Goal: Transaction & Acquisition: Obtain resource

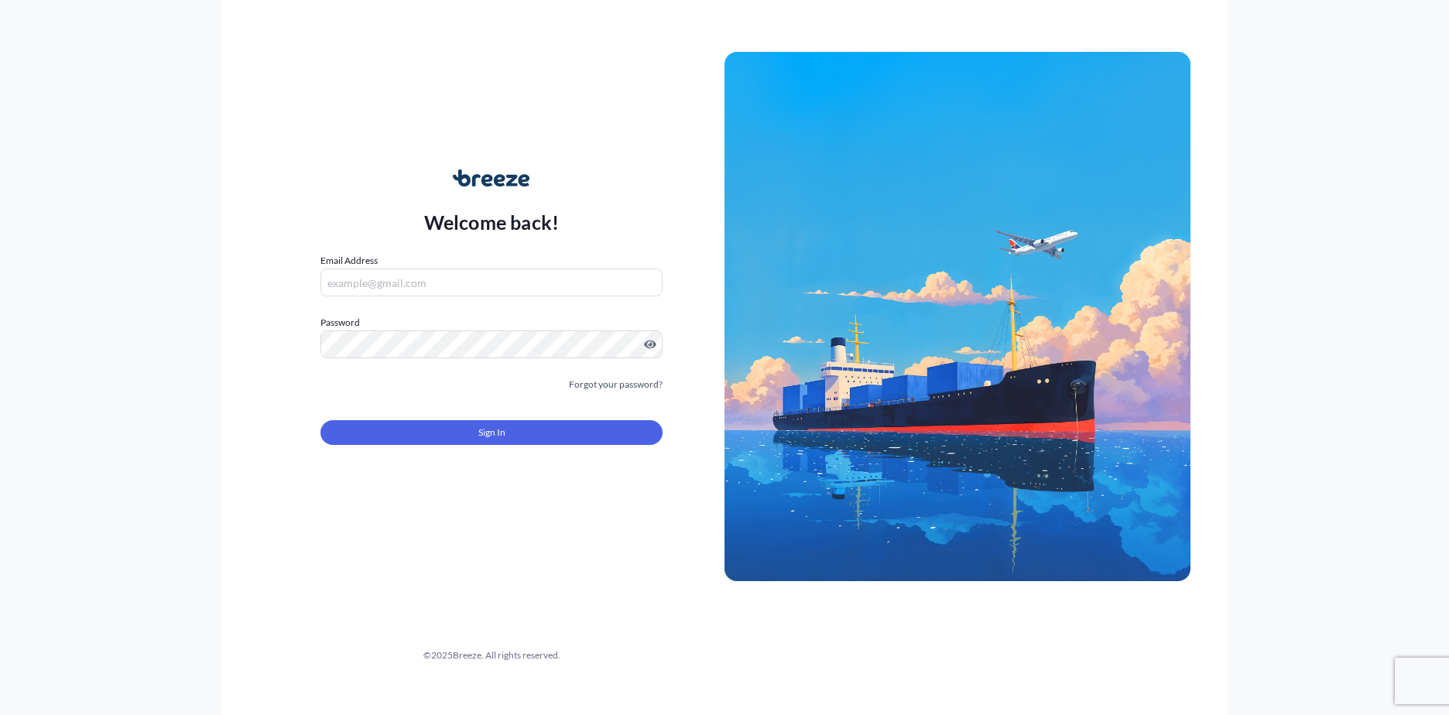
type input "[EMAIL_ADDRESS][DOMAIN_NAME]"
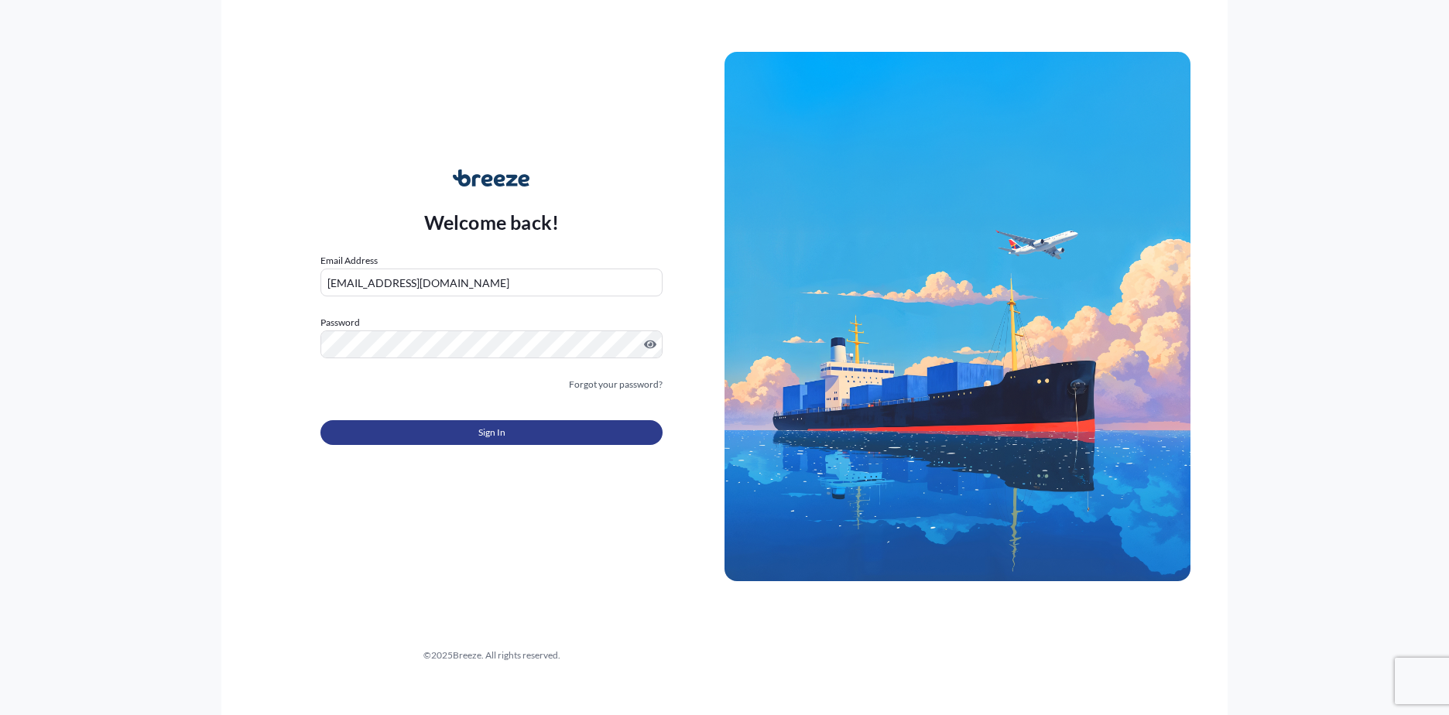
click at [491, 426] on span "Sign In" at bounding box center [491, 432] width 27 height 15
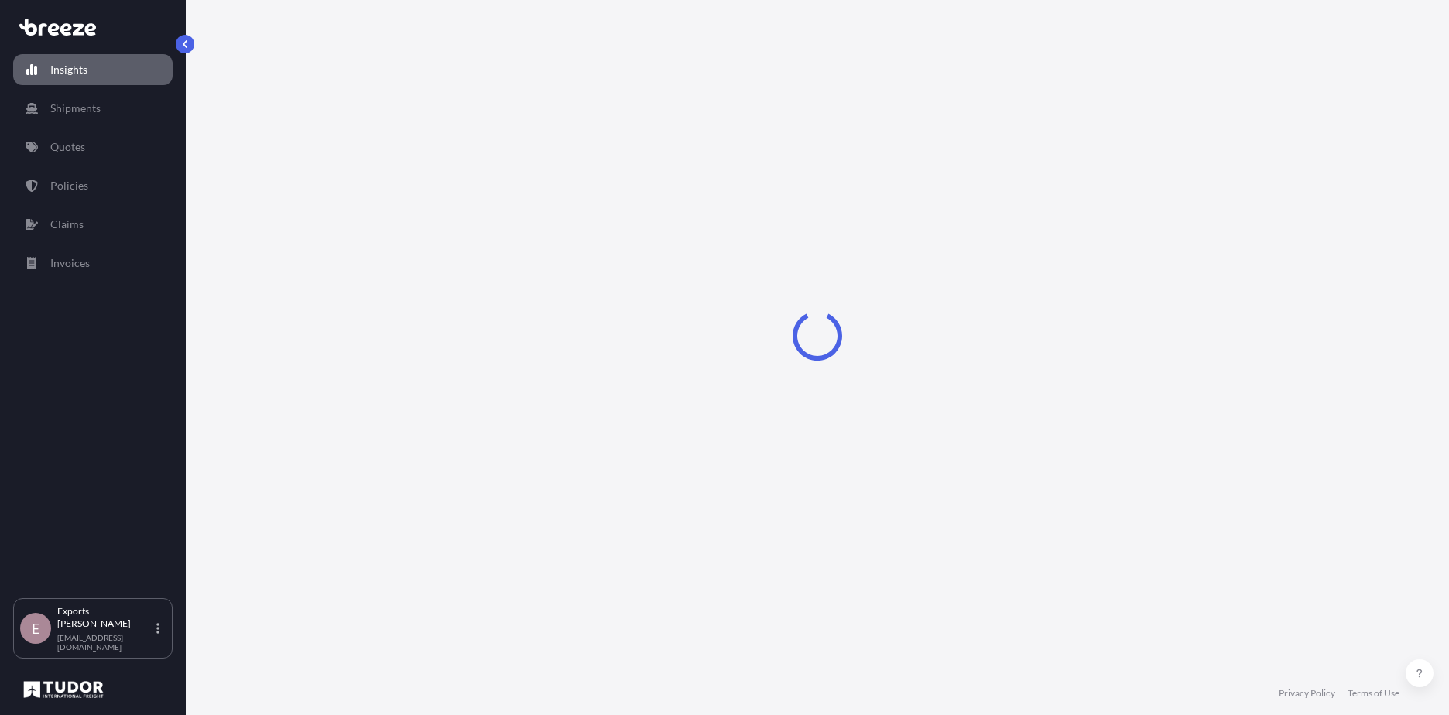
select select "2025"
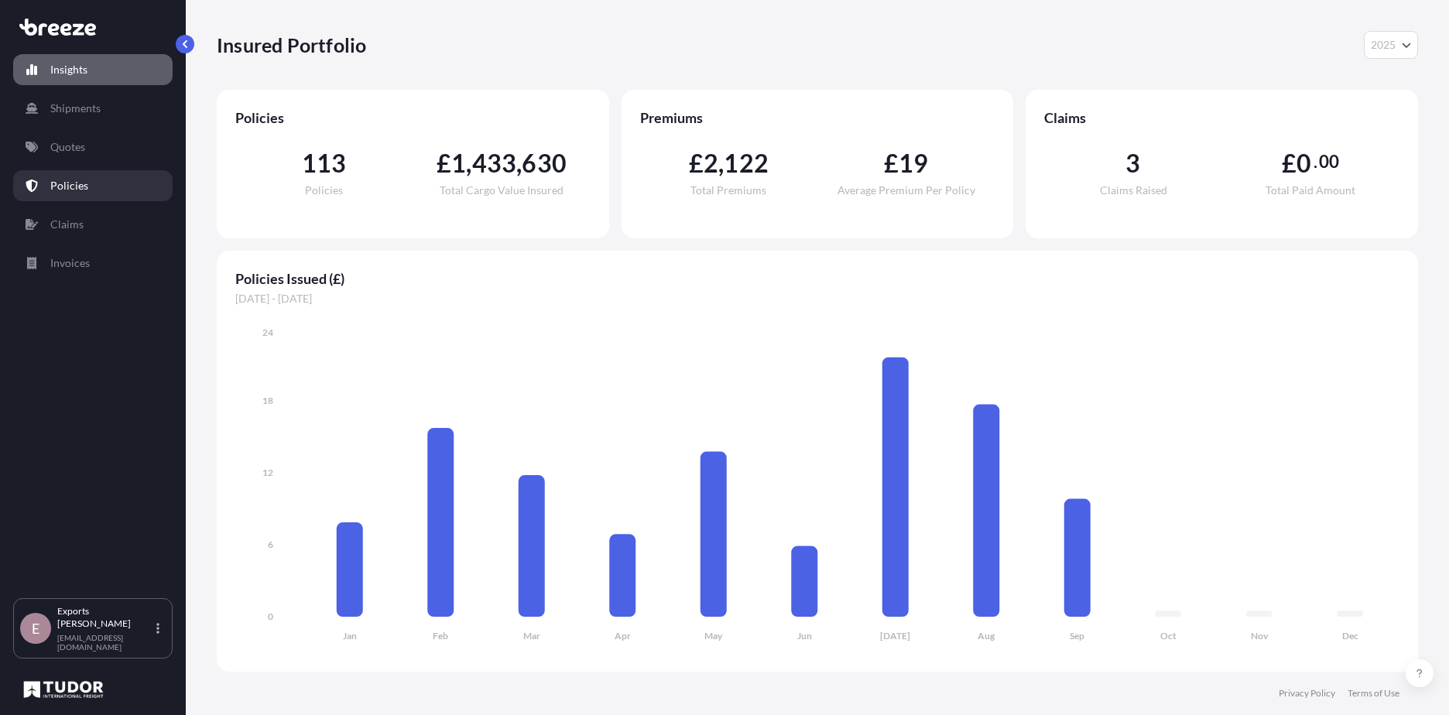
click at [71, 179] on p "Policies" at bounding box center [69, 185] width 38 height 15
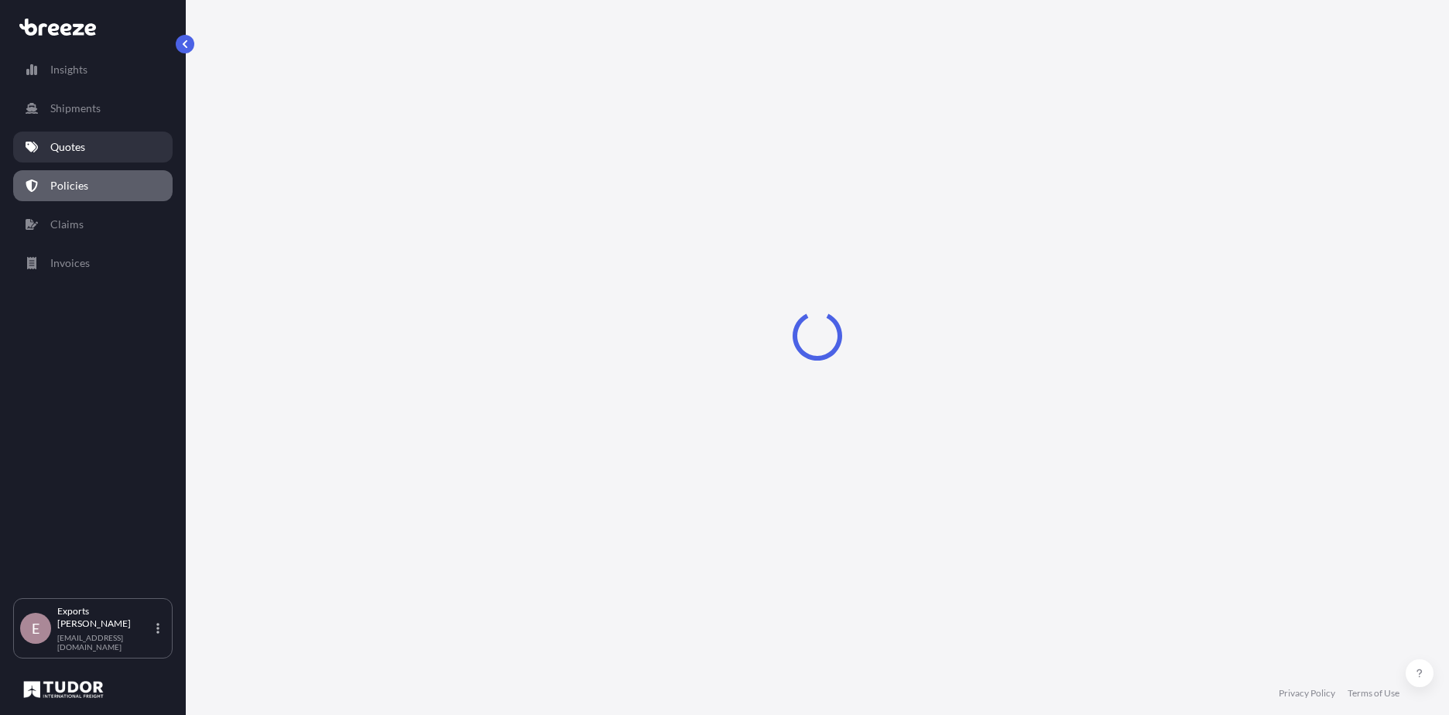
click at [74, 154] on link "Quotes" at bounding box center [92, 147] width 159 height 31
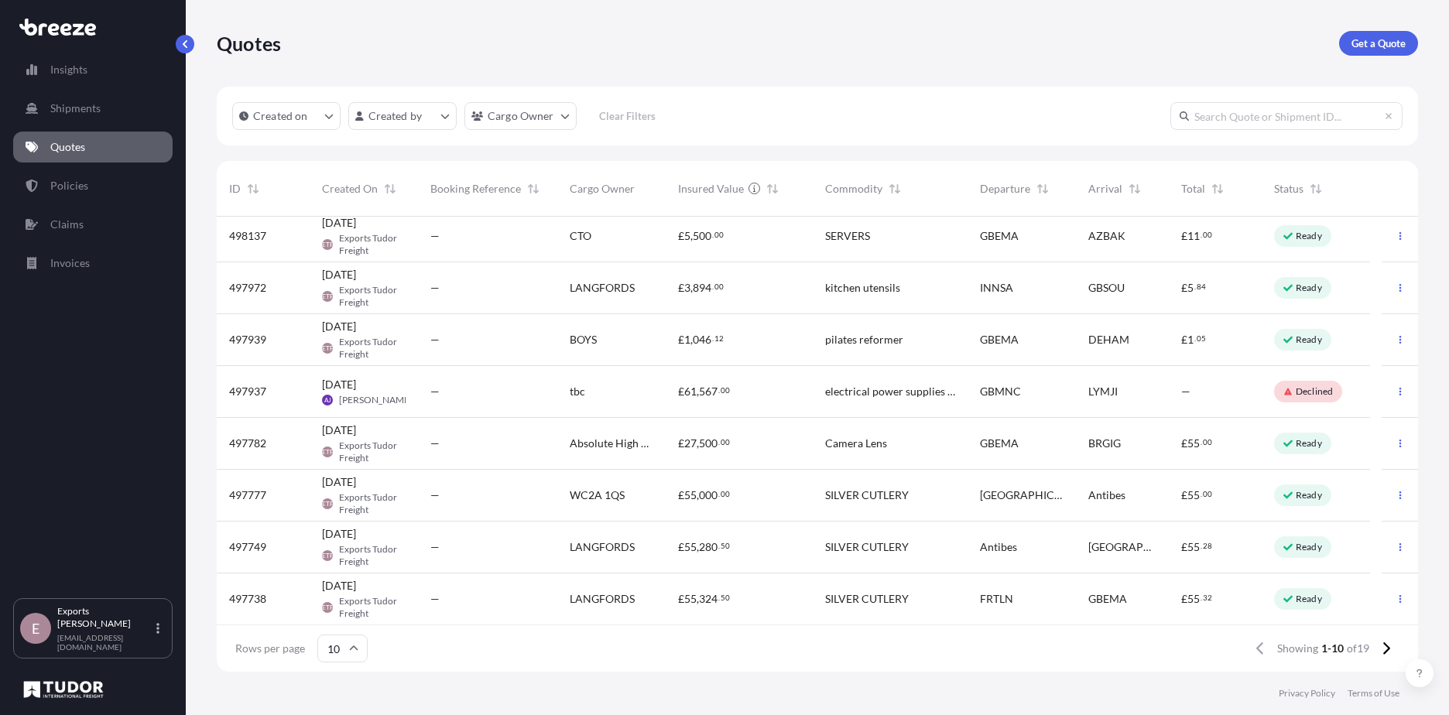
scroll to position [111, 0]
click at [1389, 649] on icon at bounding box center [1386, 648] width 7 height 12
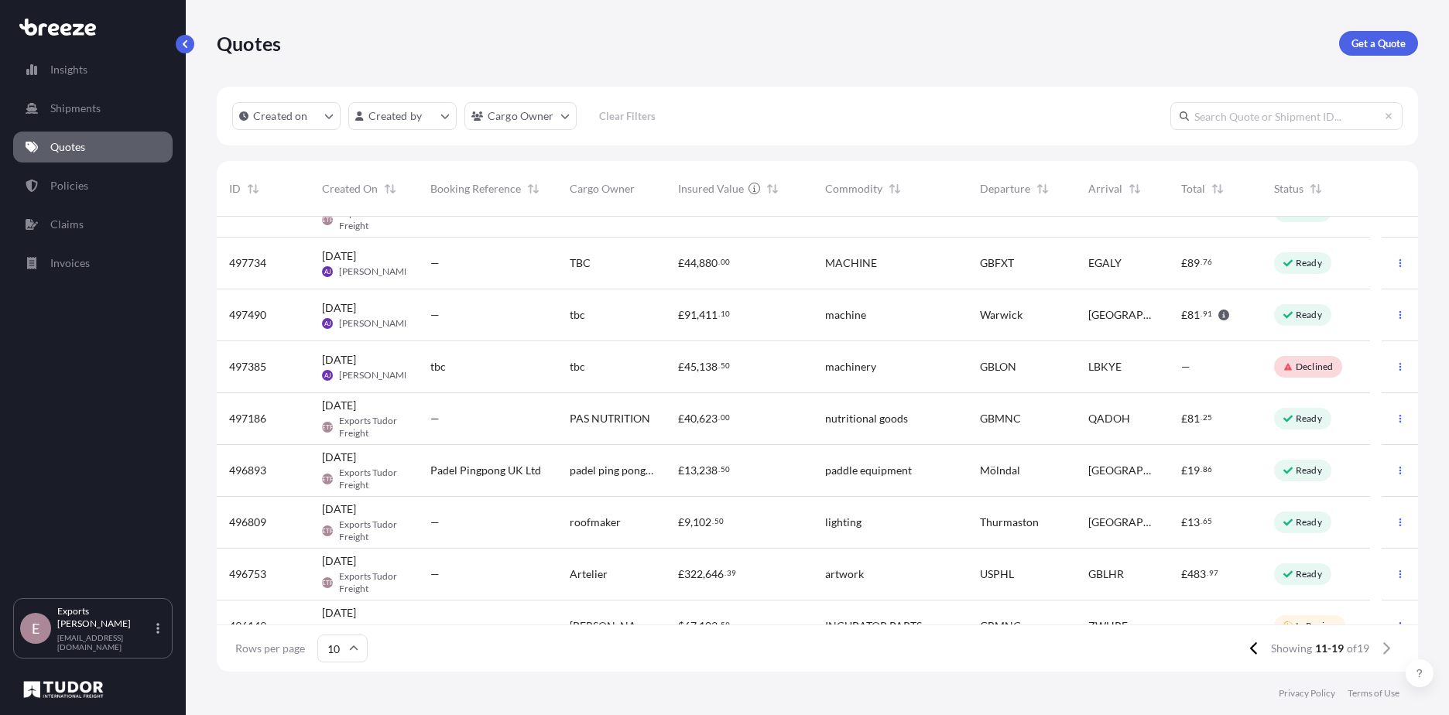
scroll to position [59, 0]
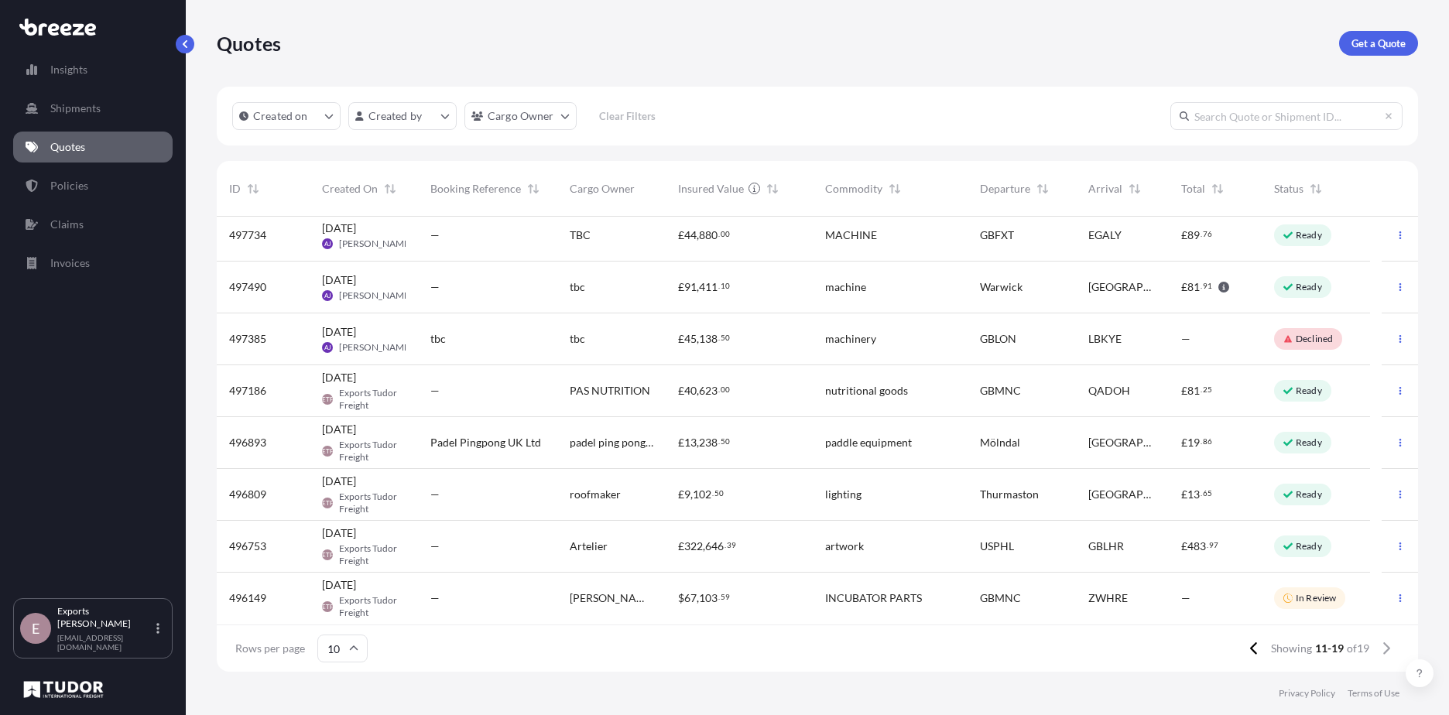
click at [880, 592] on span "INCUBATOR PARTS" at bounding box center [873, 598] width 97 height 15
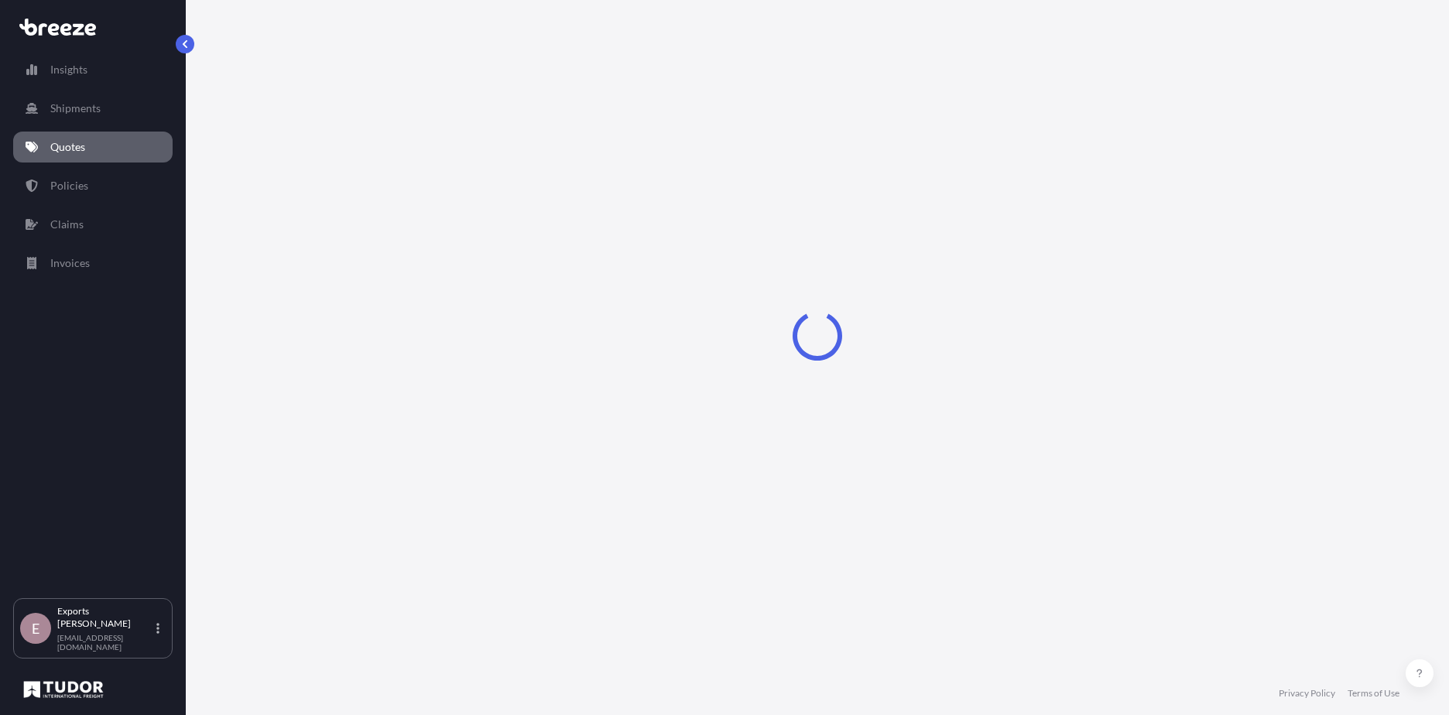
select select "Road"
select select "Air"
select select "1"
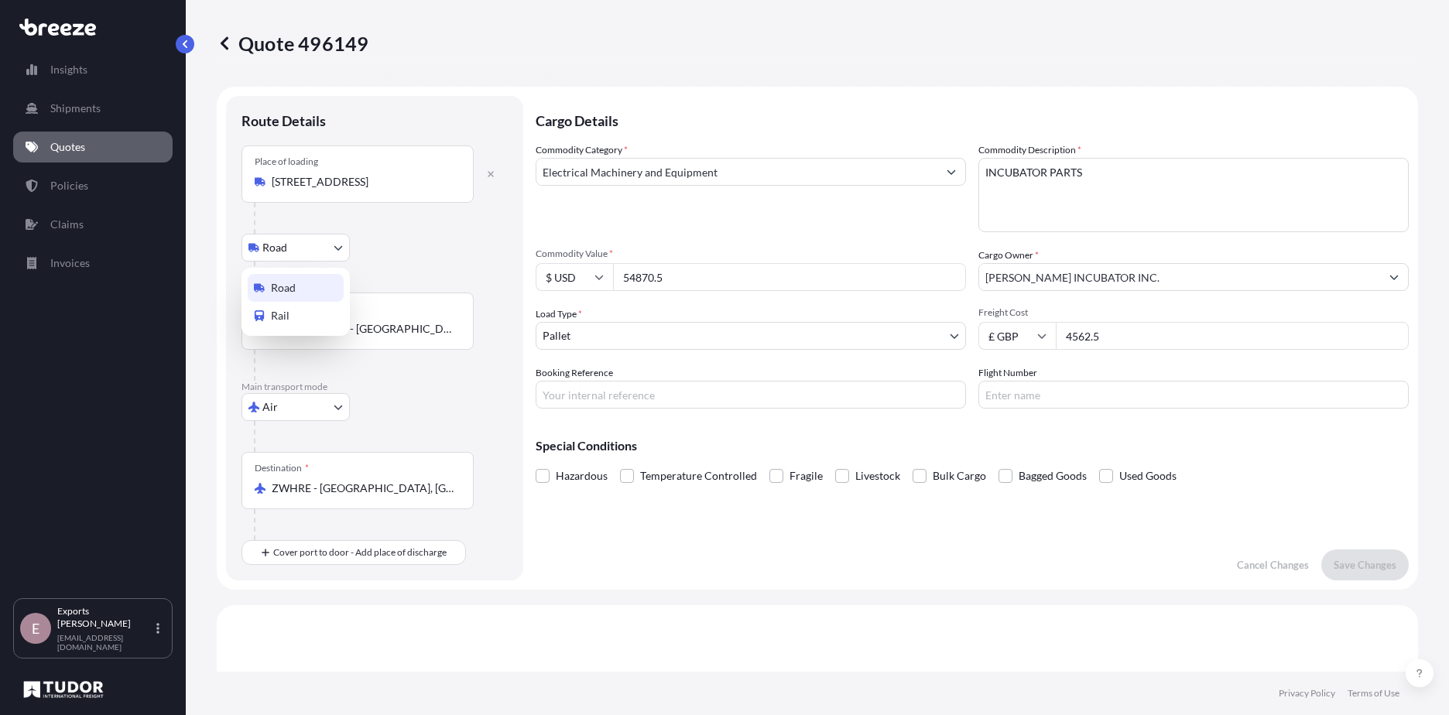
click at [293, 248] on body "Insights Shipments Quotes Policies Claims Invoices E Exports Tudor Freight [EMA…" at bounding box center [724, 357] width 1449 height 715
click at [100, 172] on link "Policies" at bounding box center [92, 185] width 159 height 31
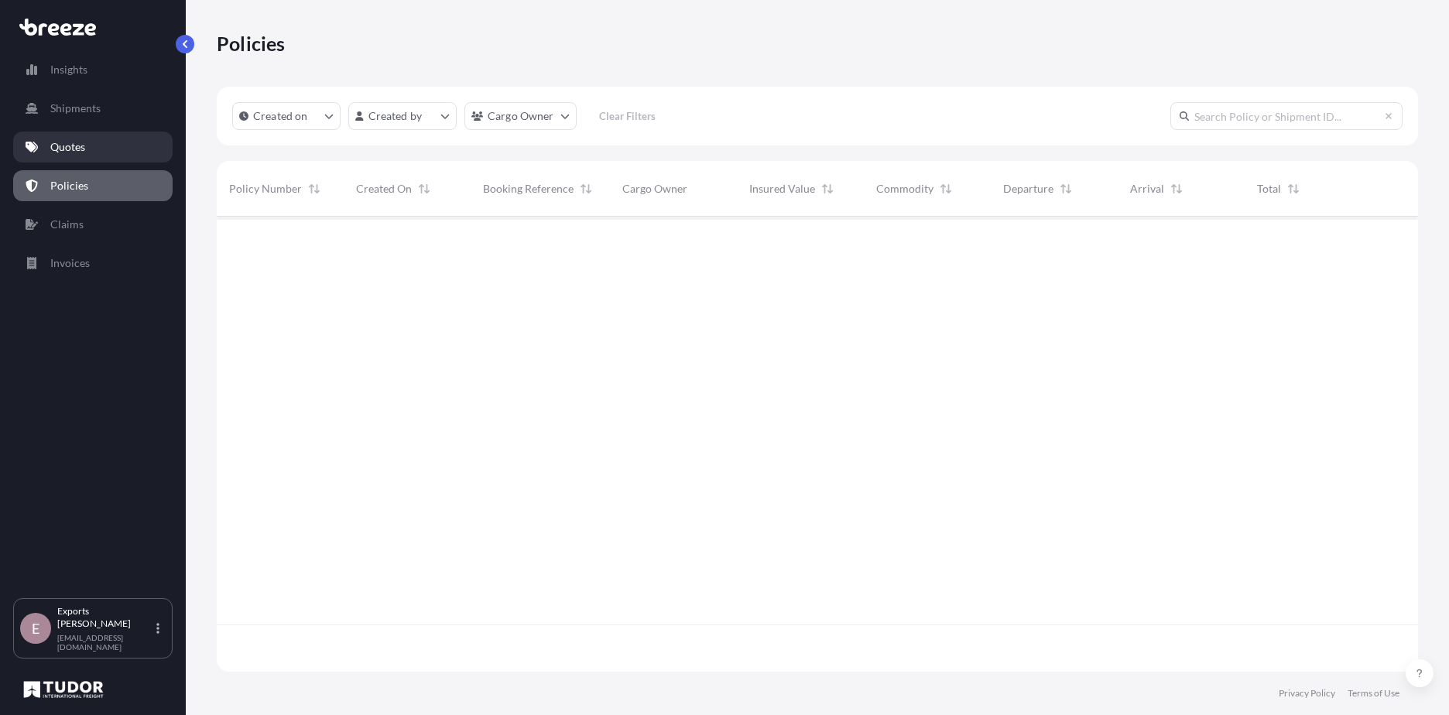
click at [95, 151] on link "Quotes" at bounding box center [92, 147] width 159 height 31
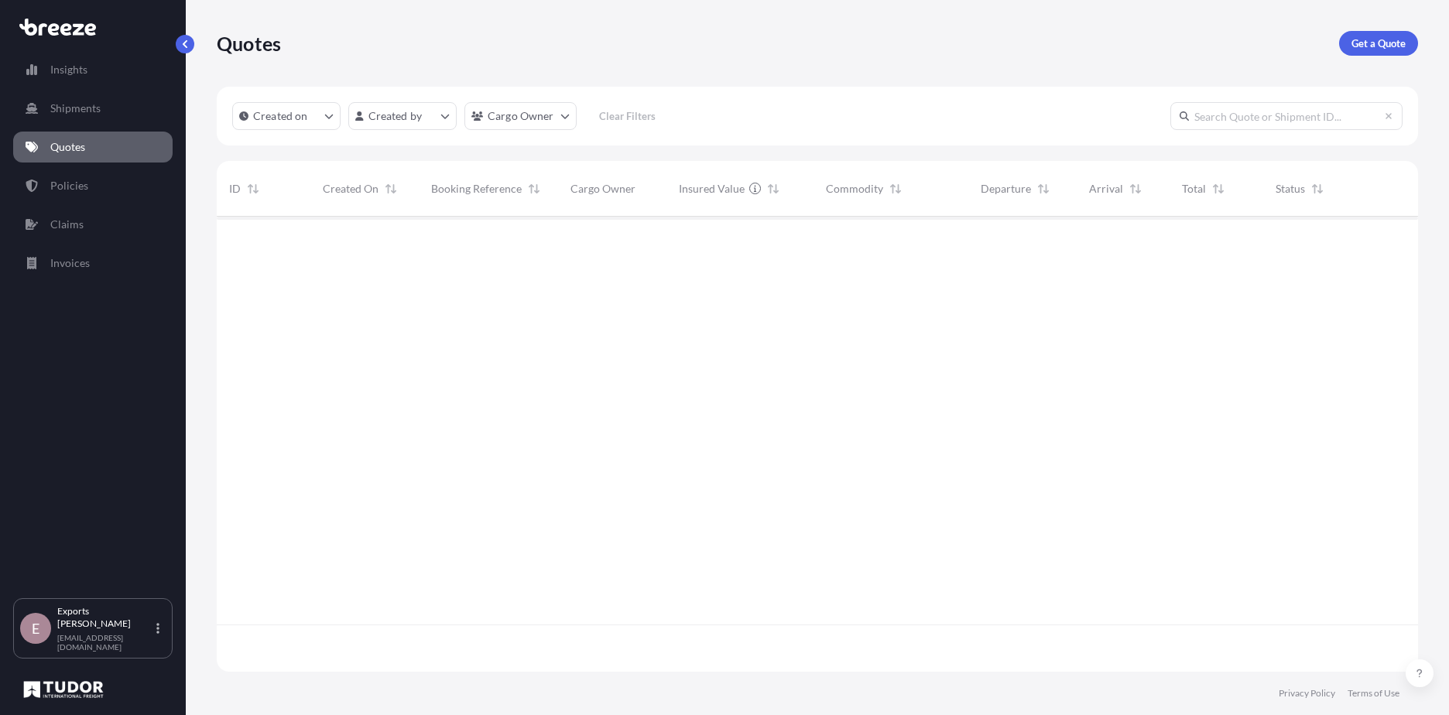
scroll to position [452, 1190]
click at [1374, 34] on link "Get a Quote" at bounding box center [1378, 43] width 79 height 25
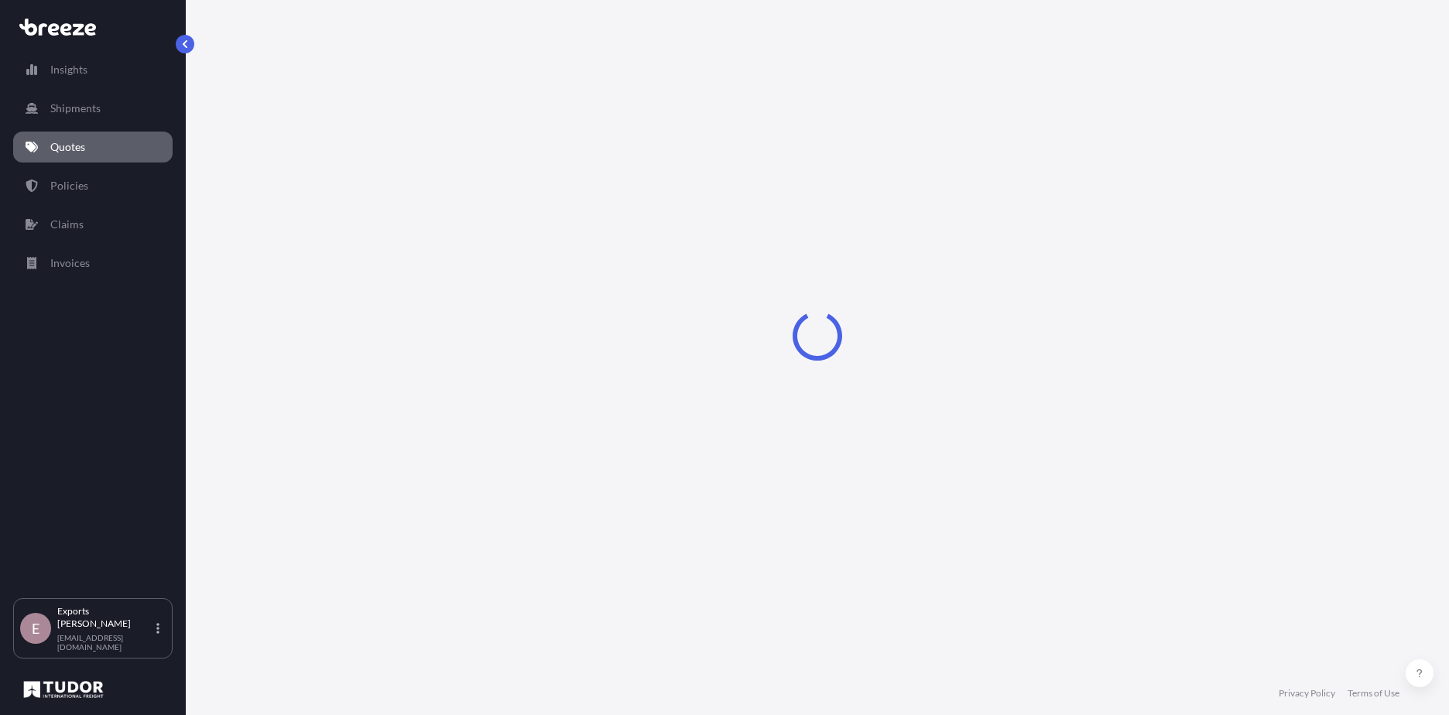
select select "Road"
select select "Sea"
select select "1"
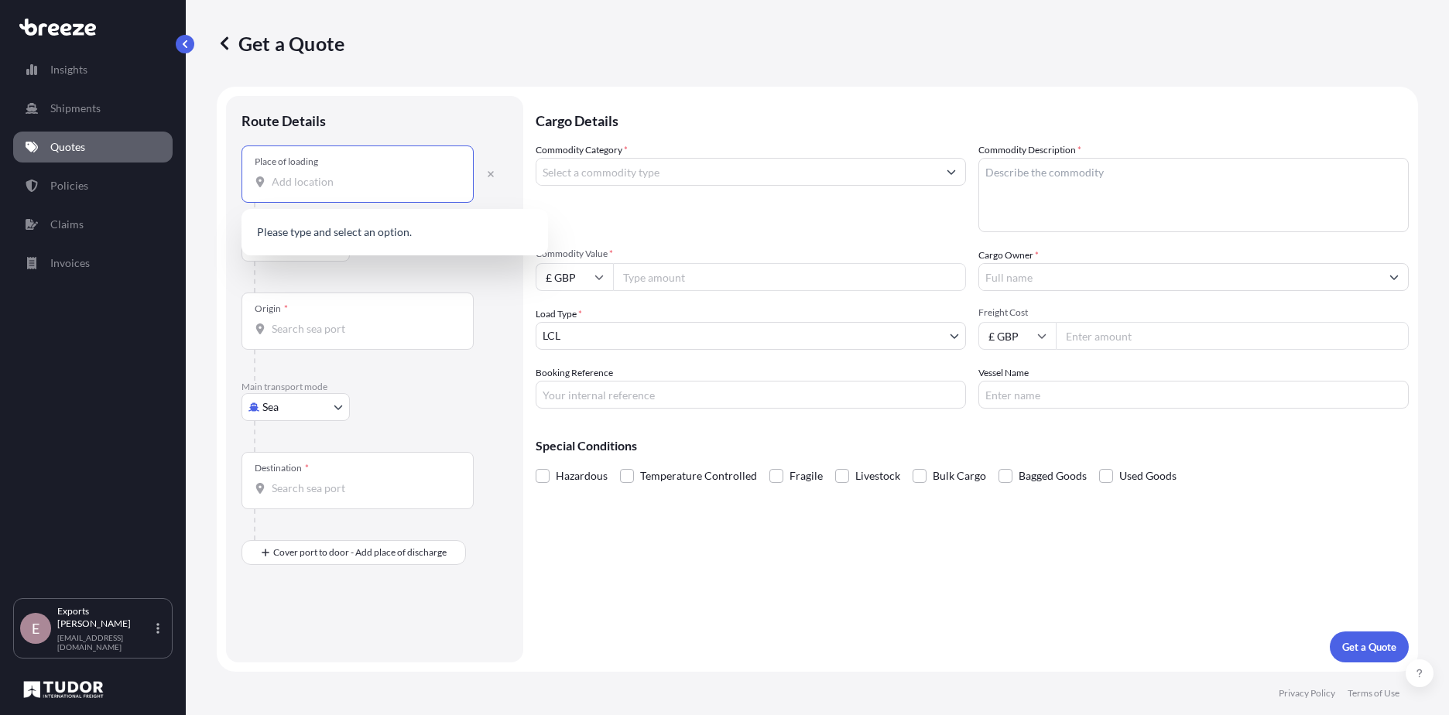
click at [300, 180] on input "Place of loading" at bounding box center [363, 181] width 183 height 15
click at [327, 236] on span "[STREET_ADDRESS]" at bounding box center [399, 233] width 211 height 15
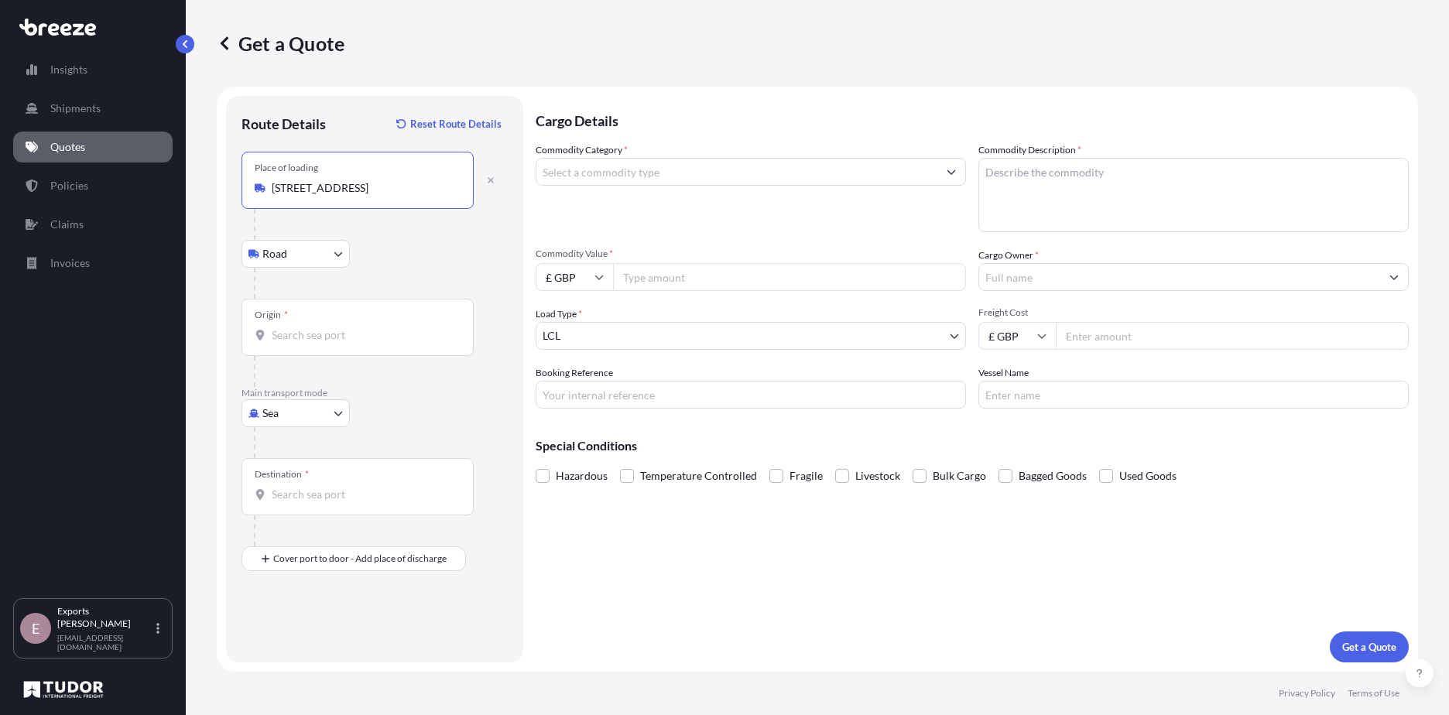
type input "[STREET_ADDRESS]"
click at [312, 259] on body "0 options available. 1 option available. Insights Shipments Quotes Policies Cla…" at bounding box center [724, 357] width 1449 height 715
click at [310, 307] on div "Origin *" at bounding box center [357, 327] width 232 height 57
click at [310, 327] on input "Origin *" at bounding box center [363, 334] width 183 height 15
drag, startPoint x: 269, startPoint y: 439, endPoint x: 279, endPoint y: 424, distance: 17.8
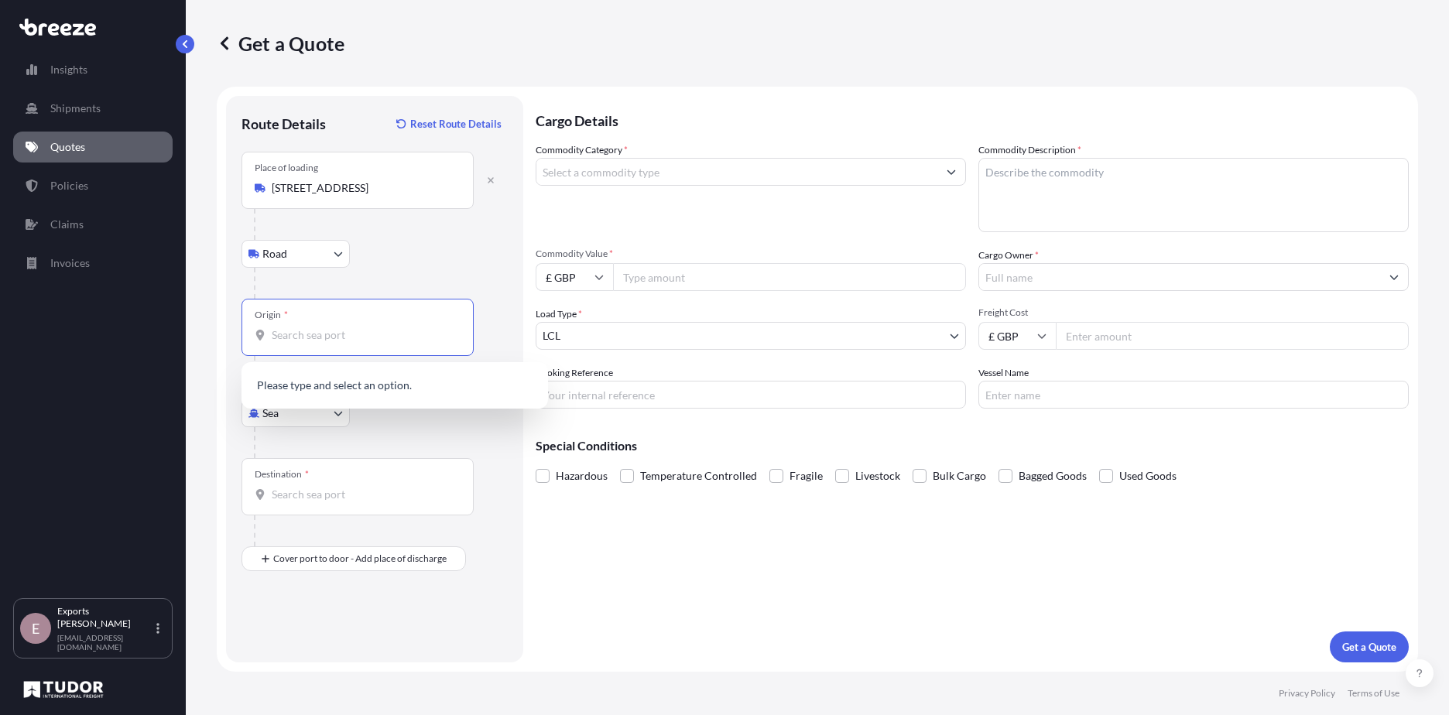
click at [274, 434] on div at bounding box center [381, 442] width 254 height 31
click at [287, 408] on body "0 options available. 1 option available. 0 options available. Insights Shipment…" at bounding box center [724, 357] width 1449 height 715
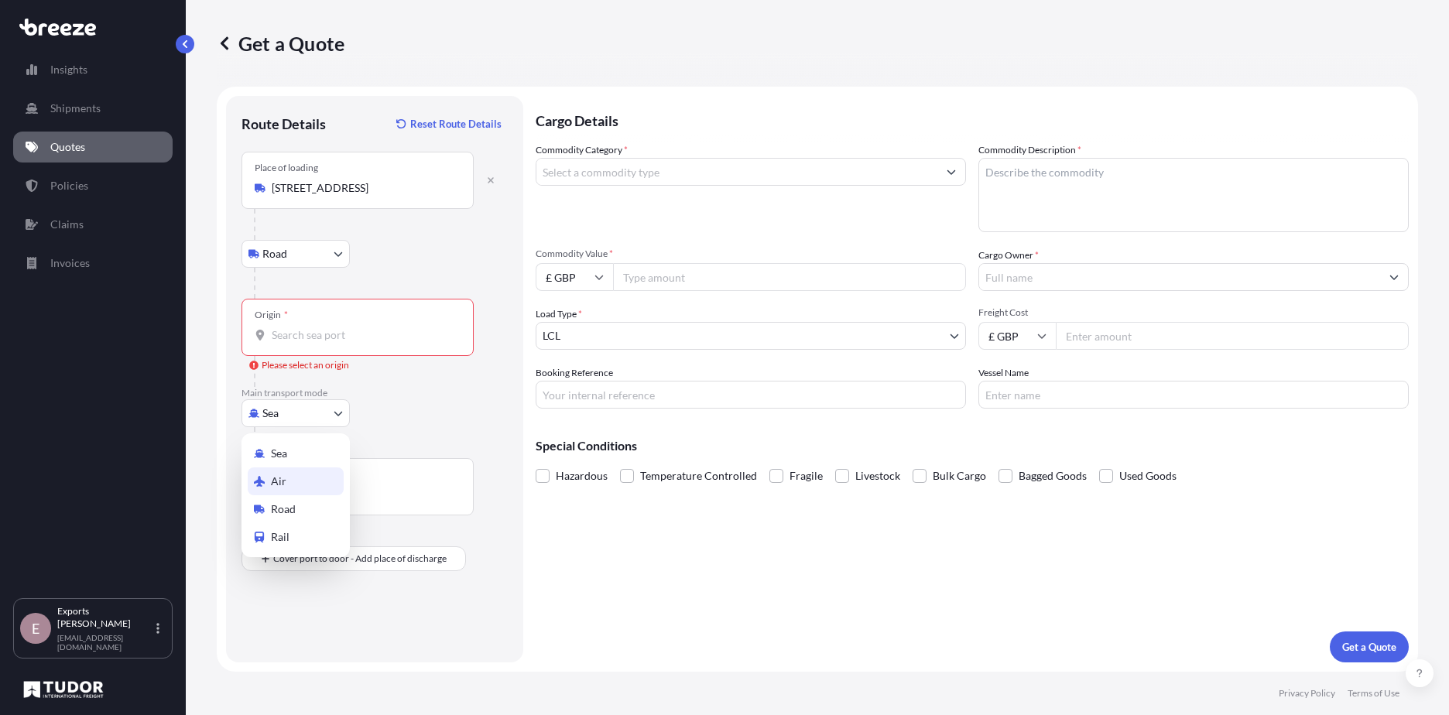
click at [279, 480] on span "Air" at bounding box center [278, 481] width 15 height 15
select select "Air"
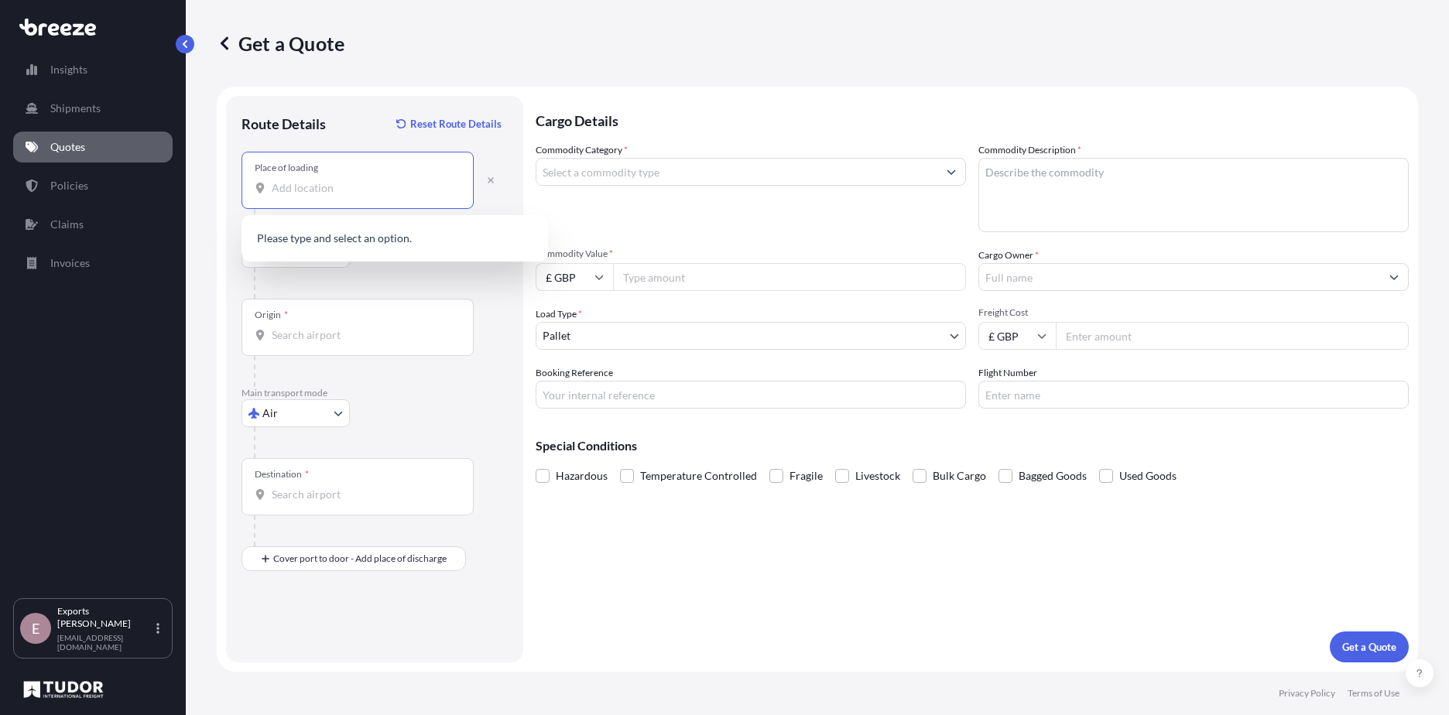
click at [307, 183] on input "Place of loading" at bounding box center [363, 187] width 183 height 15
click at [369, 246] on p "No results" at bounding box center [395, 238] width 294 height 34
click at [361, 179] on div "Place of loading TA6 4AF" at bounding box center [357, 180] width 232 height 57
click at [361, 180] on input "TA6 4AF" at bounding box center [363, 187] width 183 height 15
click at [365, 248] on div "[STREET_ADDRESS]" at bounding box center [395, 239] width 294 height 37
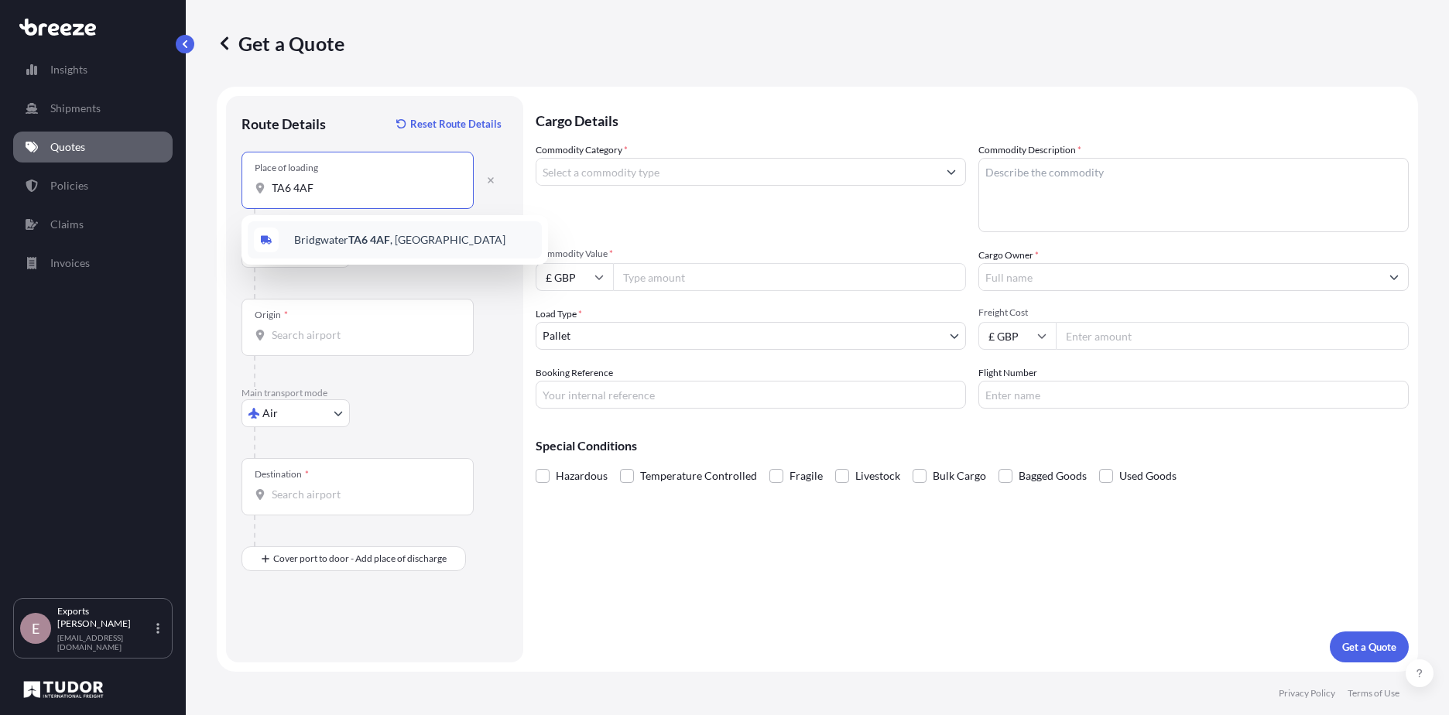
type input "[STREET_ADDRESS]"
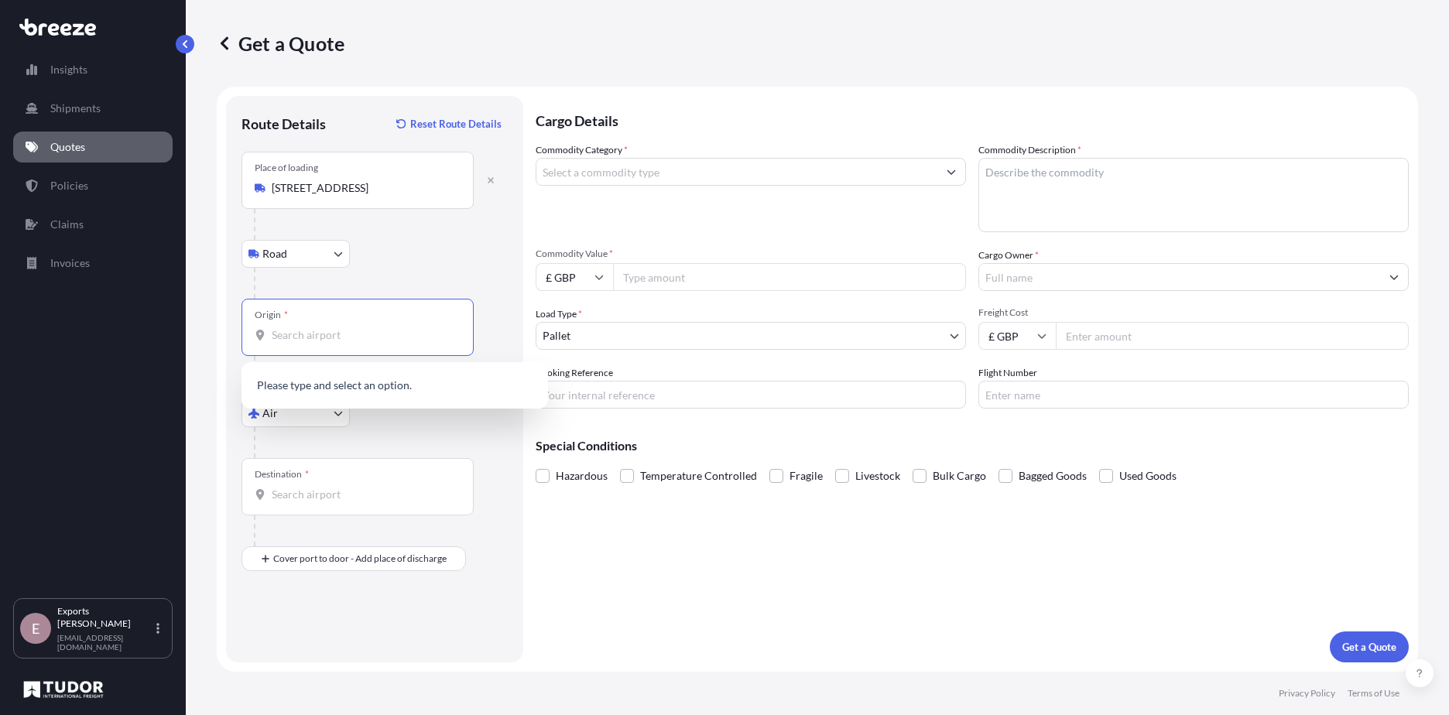
click at [336, 333] on input "Origin *" at bounding box center [363, 334] width 183 height 15
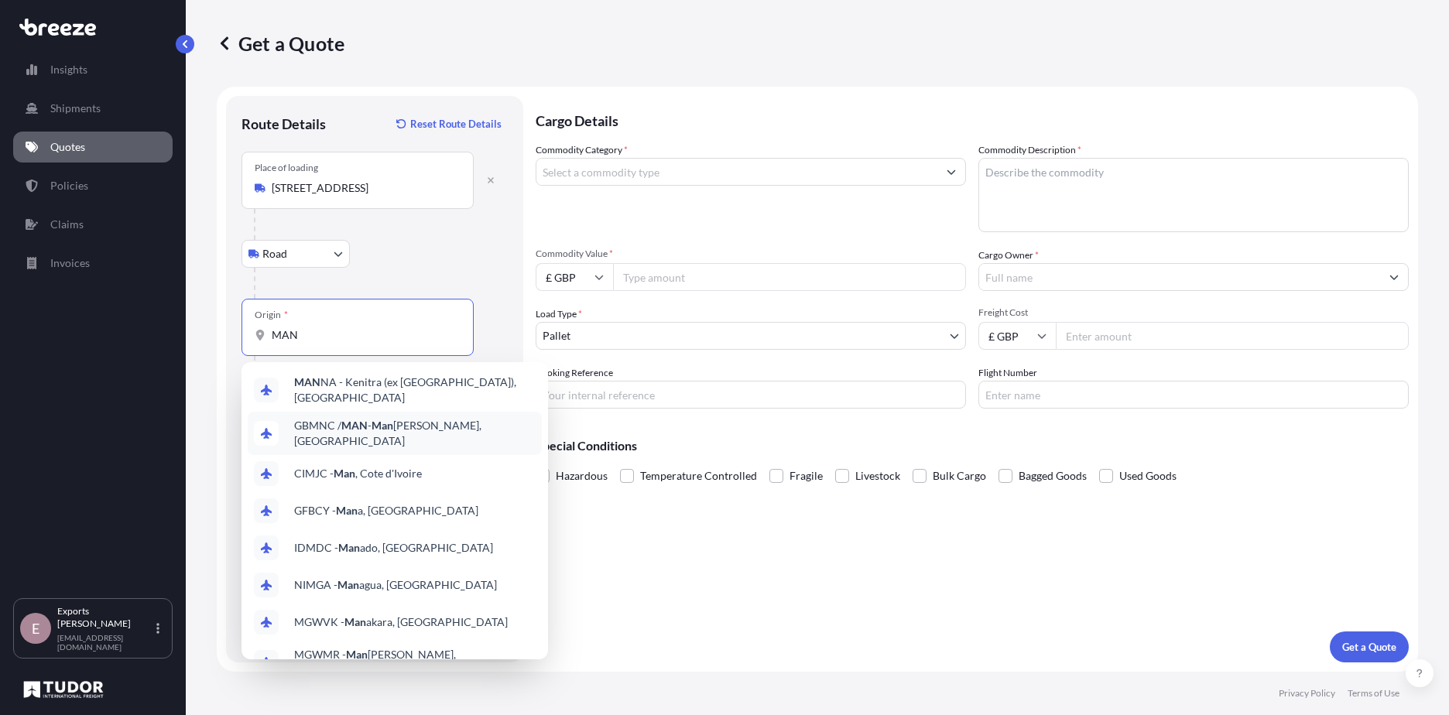
click at [406, 431] on span "GBMNC / MAN - Man [PERSON_NAME], [GEOGRAPHIC_DATA]" at bounding box center [414, 433] width 241 height 31
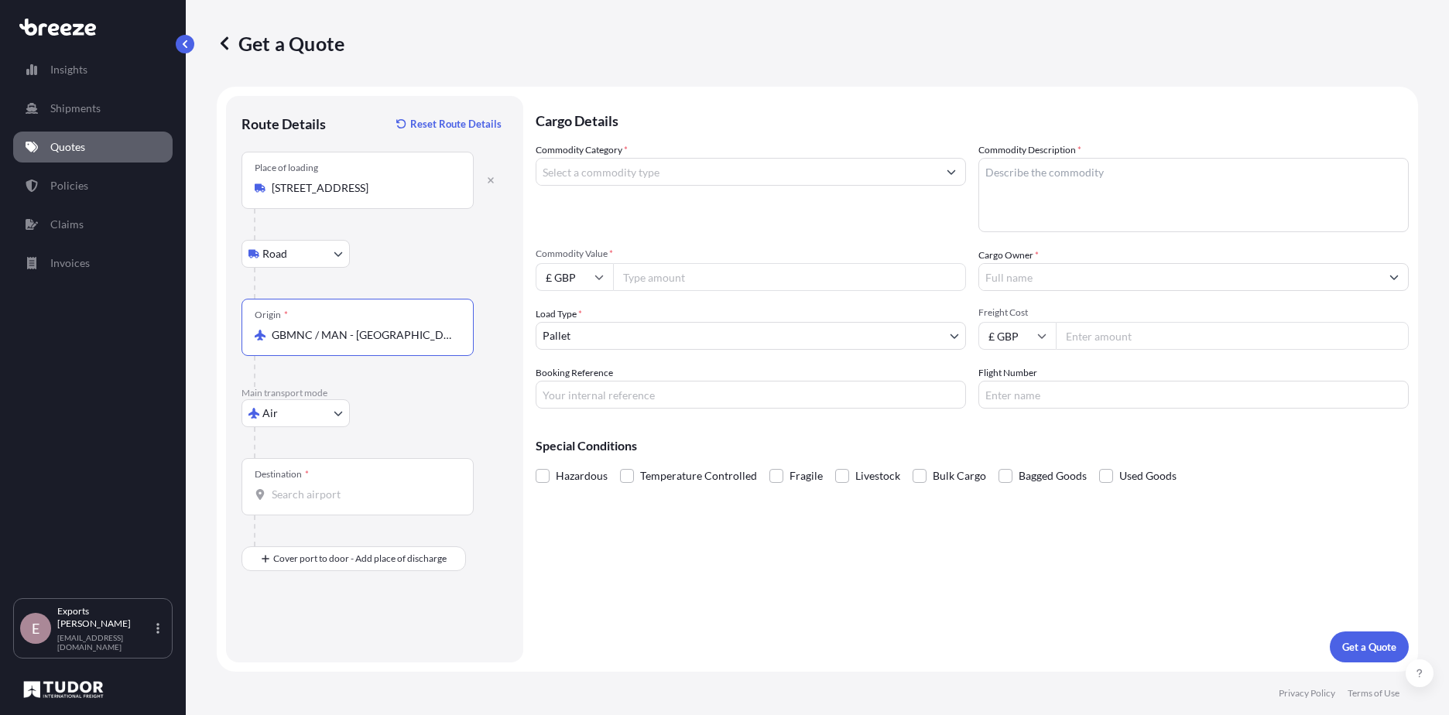
type input "GBMNC / MAN - [GEOGRAPHIC_DATA], [GEOGRAPHIC_DATA]"
click at [346, 505] on div "Destination *" at bounding box center [357, 486] width 232 height 57
click at [346, 502] on input "Destination *" at bounding box center [363, 494] width 183 height 15
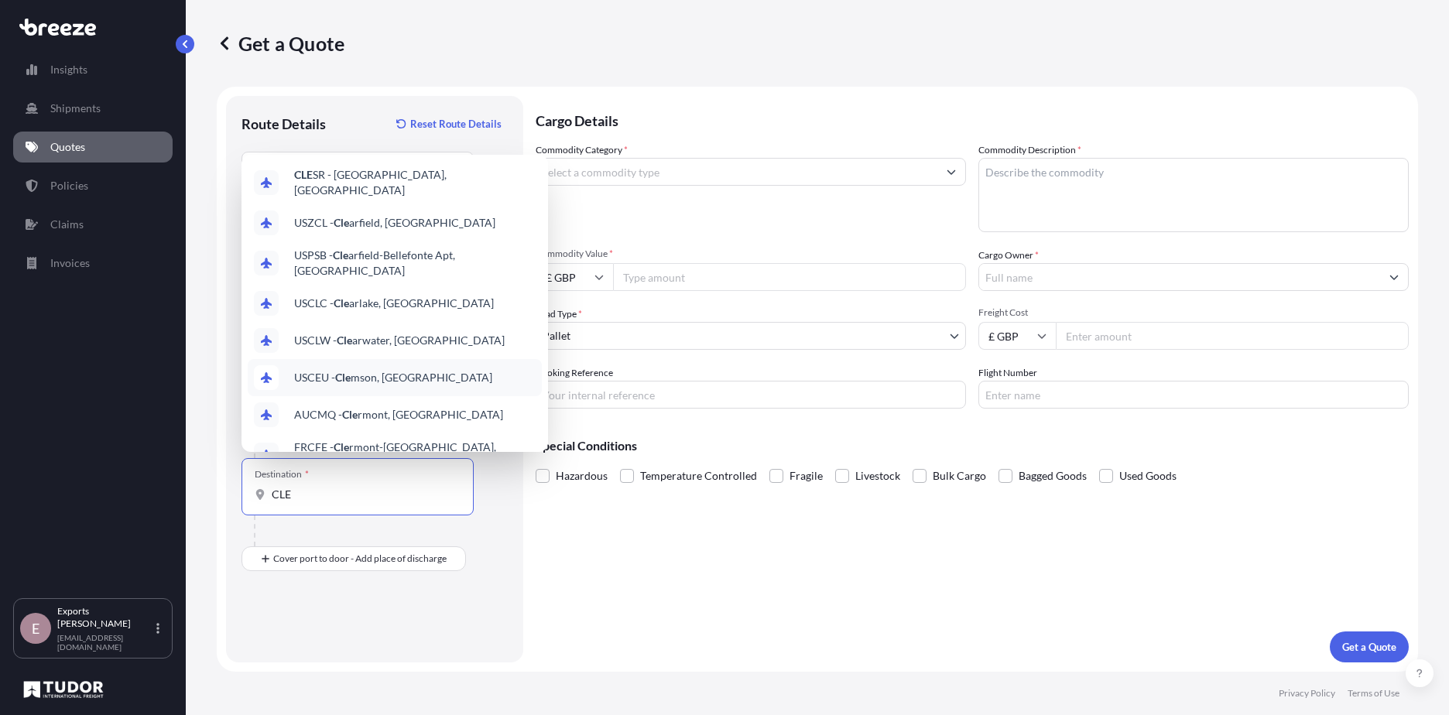
scroll to position [77, 0]
click at [430, 447] on span "US CLE - Cle veland, [GEOGRAPHIC_DATA]" at bounding box center [393, 454] width 198 height 15
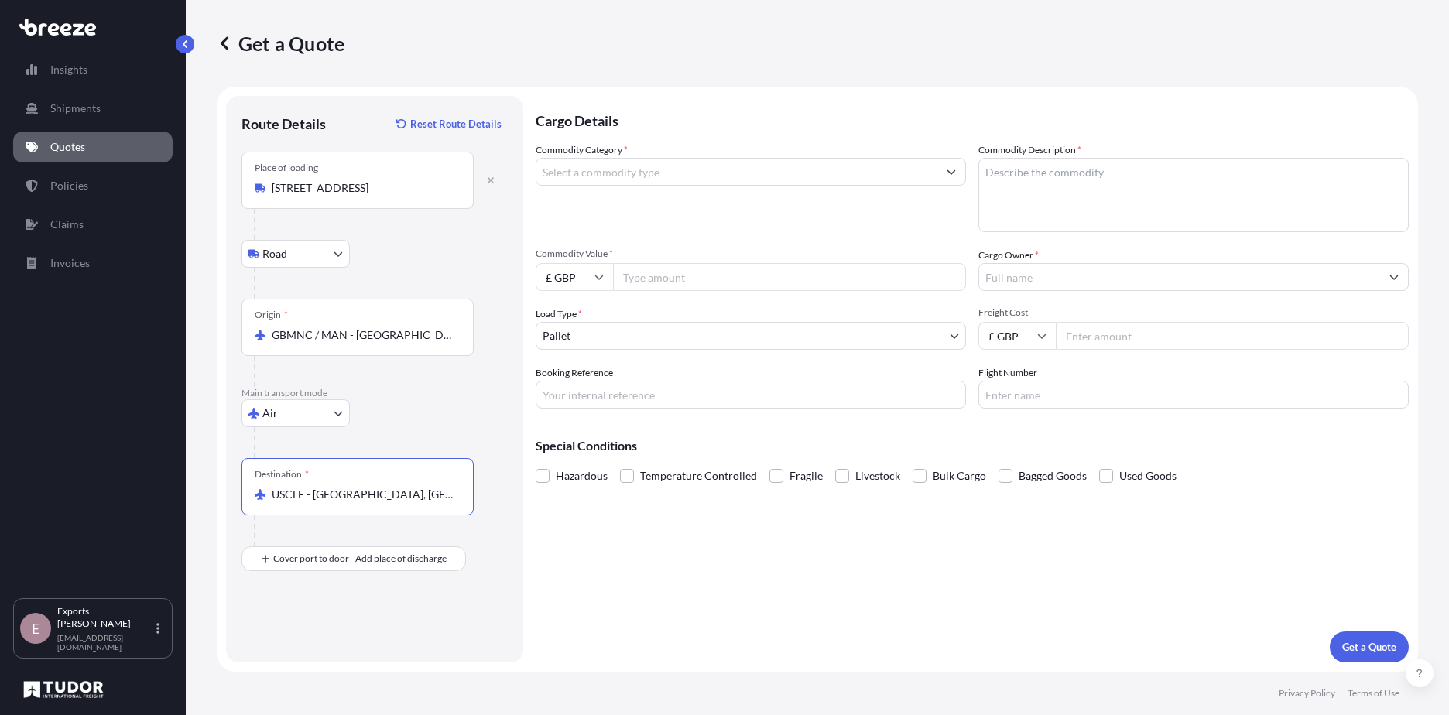
type input "USCLE - [GEOGRAPHIC_DATA], [GEOGRAPHIC_DATA]"
drag, startPoint x: 611, startPoint y: 141, endPoint x: 620, endPoint y: 141, distance: 9.3
click at [620, 141] on p "Cargo Details" at bounding box center [972, 119] width 873 height 46
drag, startPoint x: 620, startPoint y: 141, endPoint x: 632, endPoint y: 174, distance: 35.5
click at [632, 174] on input "Commodity Category *" at bounding box center [736, 172] width 401 height 28
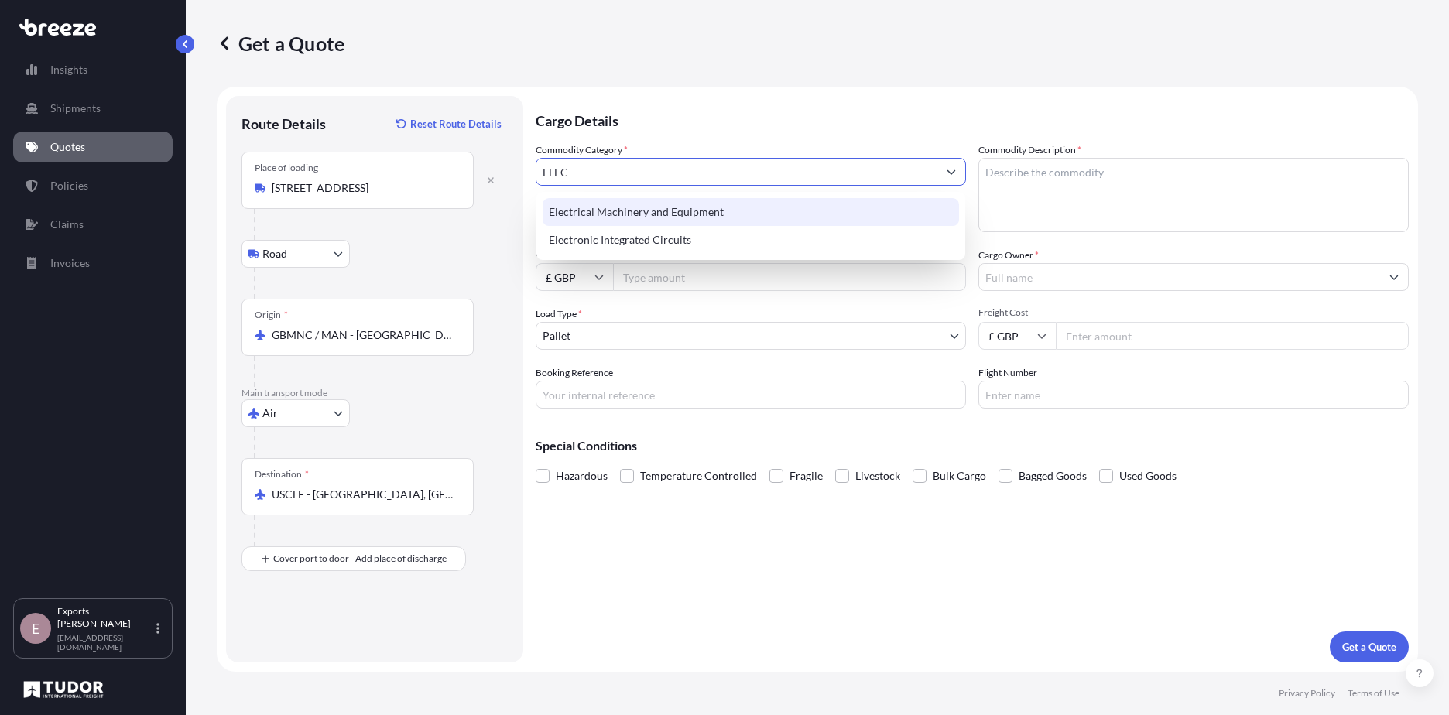
click at [612, 221] on div "Electrical Machinery and Equipment" at bounding box center [751, 212] width 416 height 28
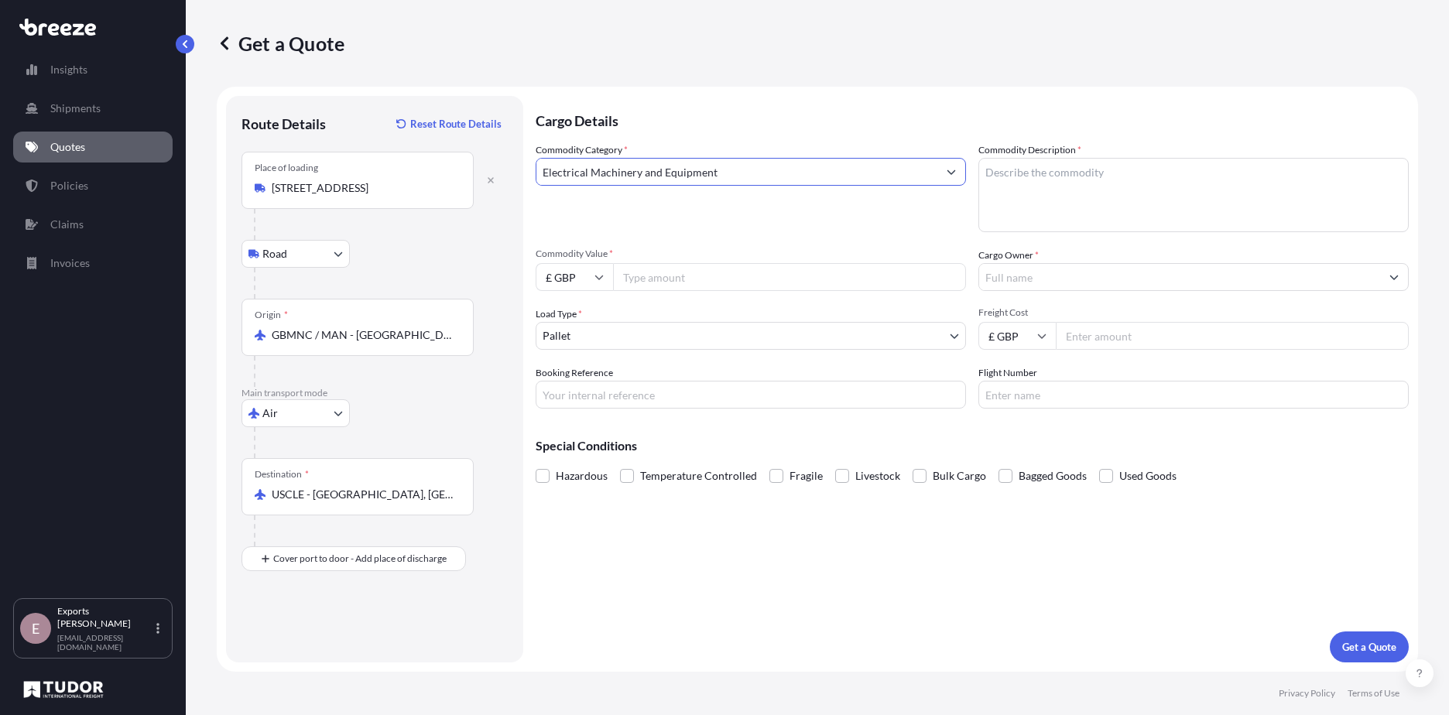
type input "Electrical Machinery and Equipment"
click at [1050, 170] on textarea "Commodity Description *" at bounding box center [1193, 195] width 430 height 74
type textarea "INCUBATOR PARTS"
click at [690, 276] on input "Commodity Value *" at bounding box center [789, 277] width 353 height 28
type input "843.90"
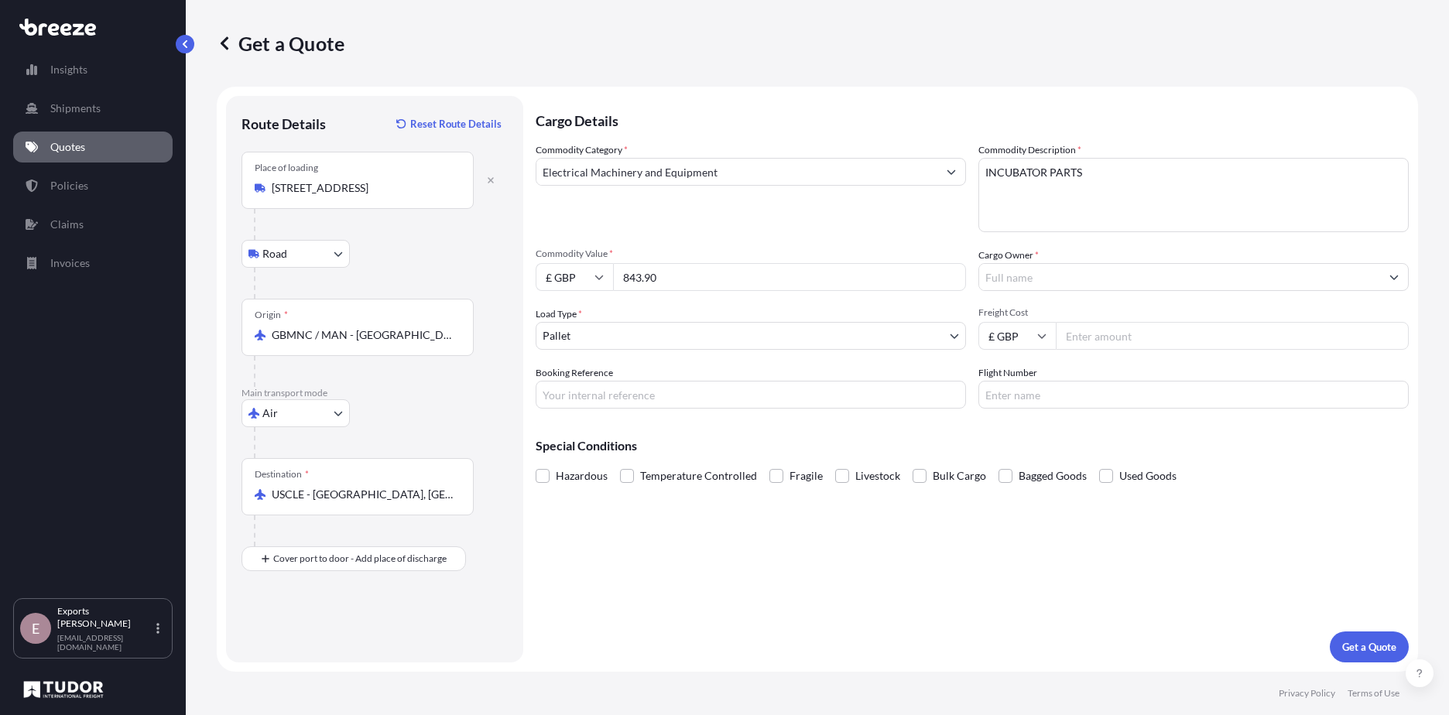
click at [609, 259] on span "Commodity Value *" at bounding box center [751, 254] width 430 height 12
drag, startPoint x: 609, startPoint y: 259, endPoint x: 588, endPoint y: 276, distance: 27.0
click at [588, 276] on input "£ GBP" at bounding box center [574, 277] width 77 height 28
drag, startPoint x: 580, startPoint y: 387, endPoint x: 606, endPoint y: 378, distance: 26.9
click at [580, 386] on div "$ USD" at bounding box center [574, 384] width 65 height 29
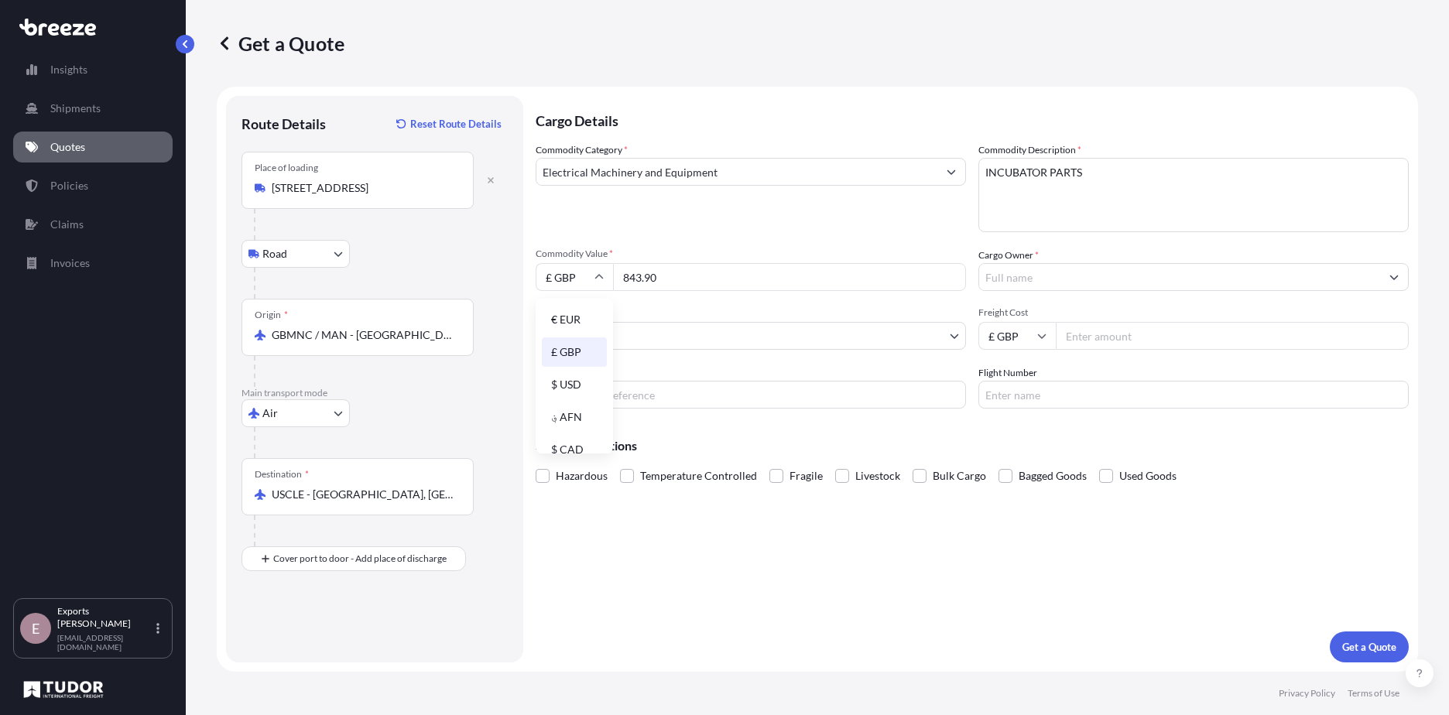
type input "$ USD"
click at [1023, 279] on input "Cargo Owner *" at bounding box center [1179, 277] width 401 height 28
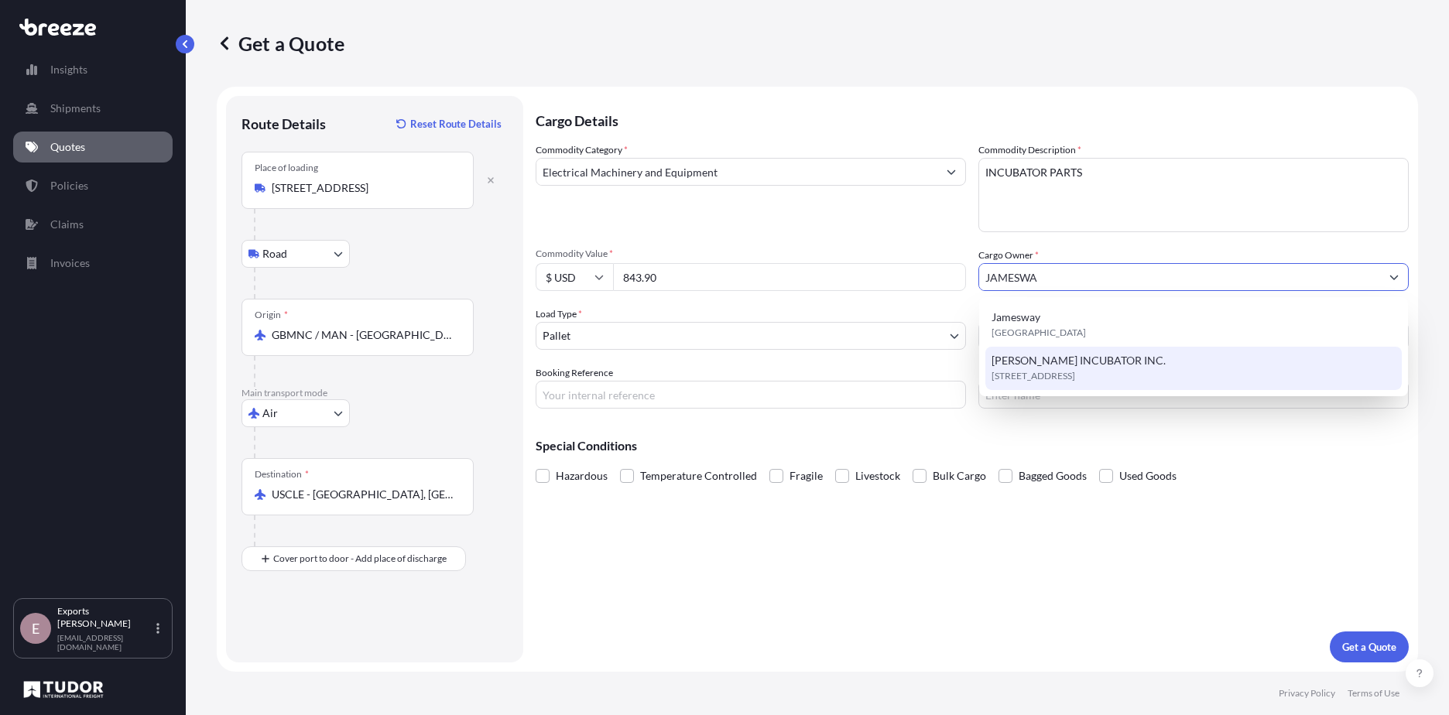
click at [1146, 360] on span "[PERSON_NAME] INCUBATOR INC." at bounding box center [1078, 360] width 174 height 15
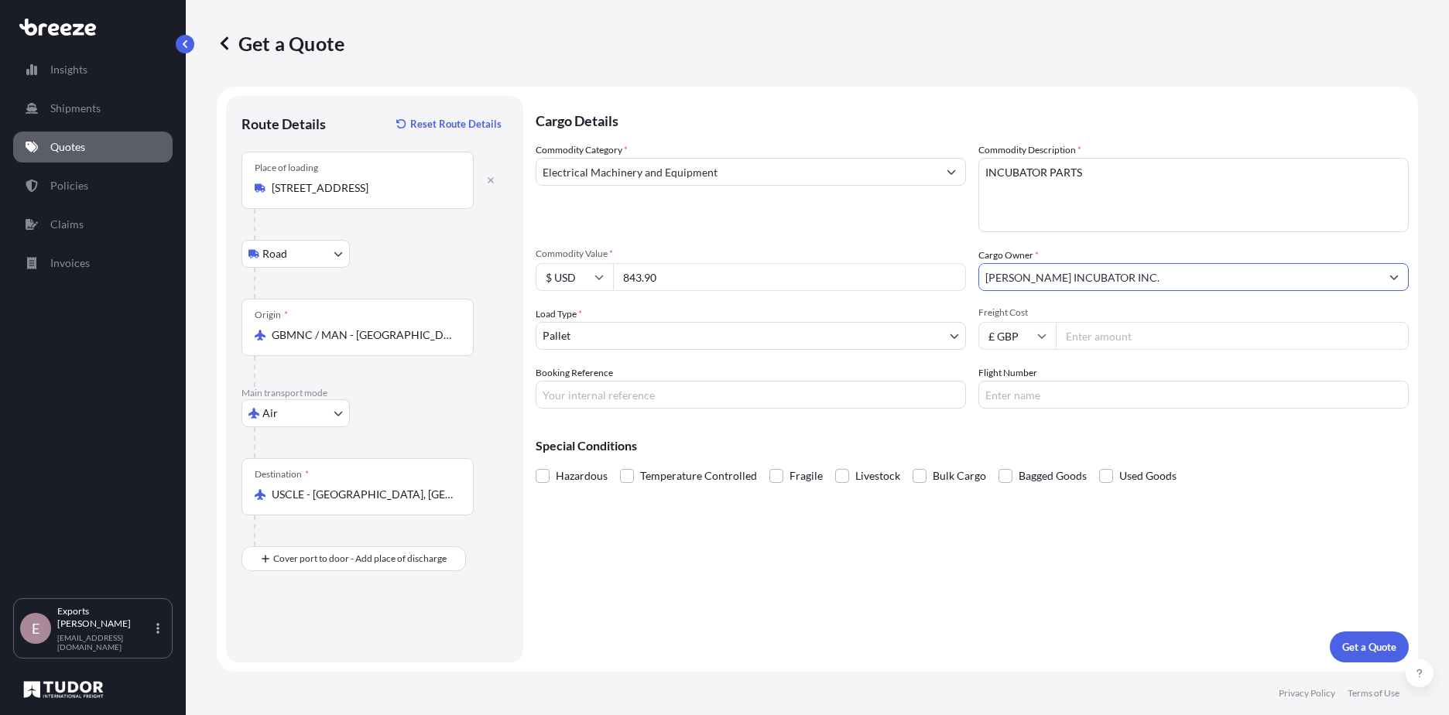
type input "[PERSON_NAME] INCUBATOR INC."
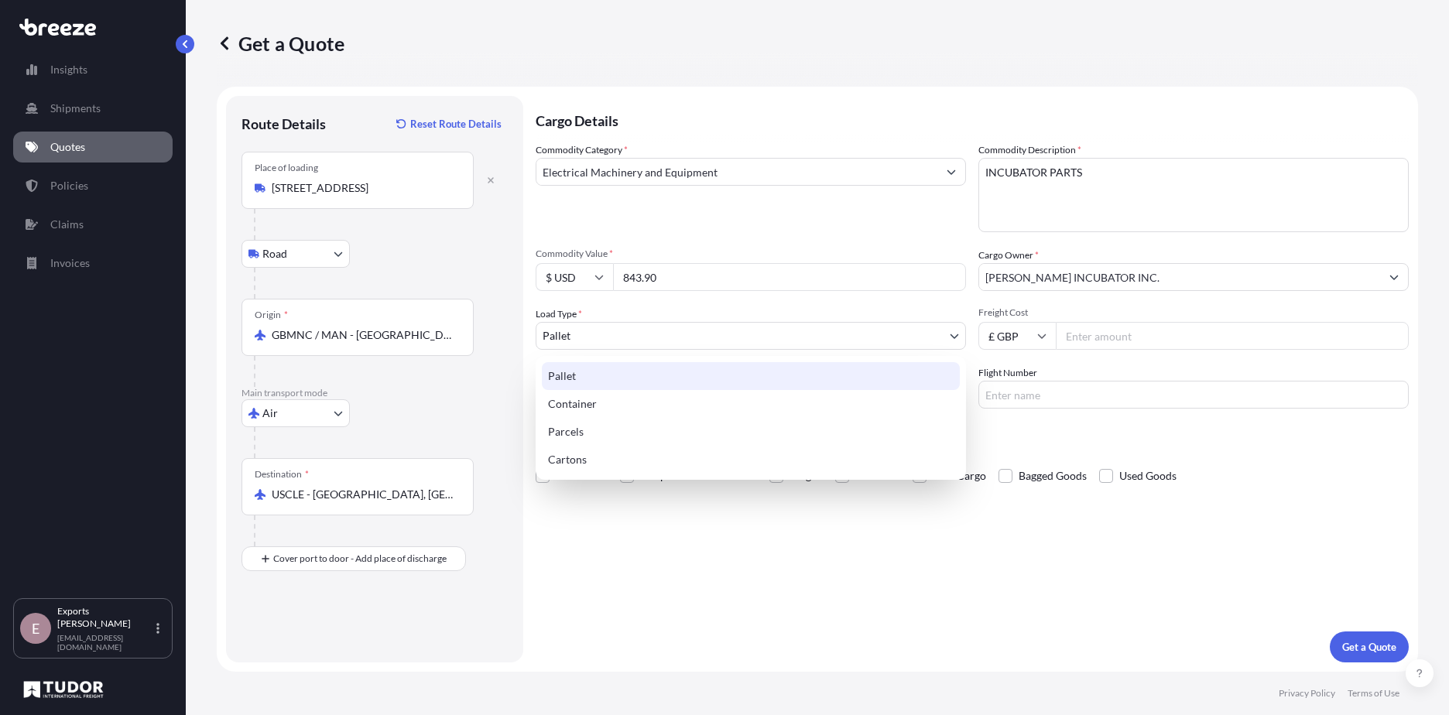
click at [604, 338] on body "15 options available. 0 options available. 3 options available. 2 options avail…" at bounding box center [724, 357] width 1449 height 715
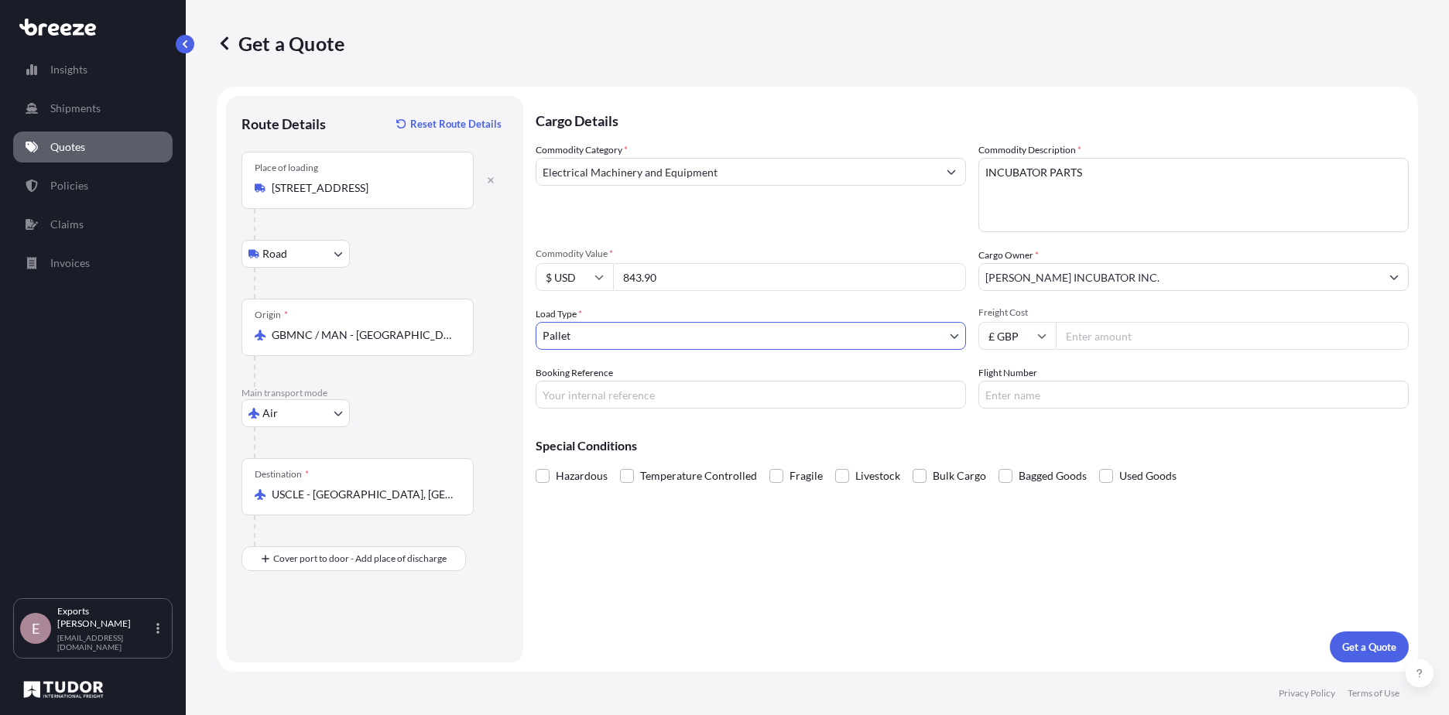
click at [1218, 337] on input "Freight Cost" at bounding box center [1232, 336] width 353 height 28
type input "472.50"
type input "176502"
click at [1074, 388] on input "Flight Number" at bounding box center [1193, 395] width 430 height 28
click at [615, 404] on input "176502" at bounding box center [751, 395] width 430 height 28
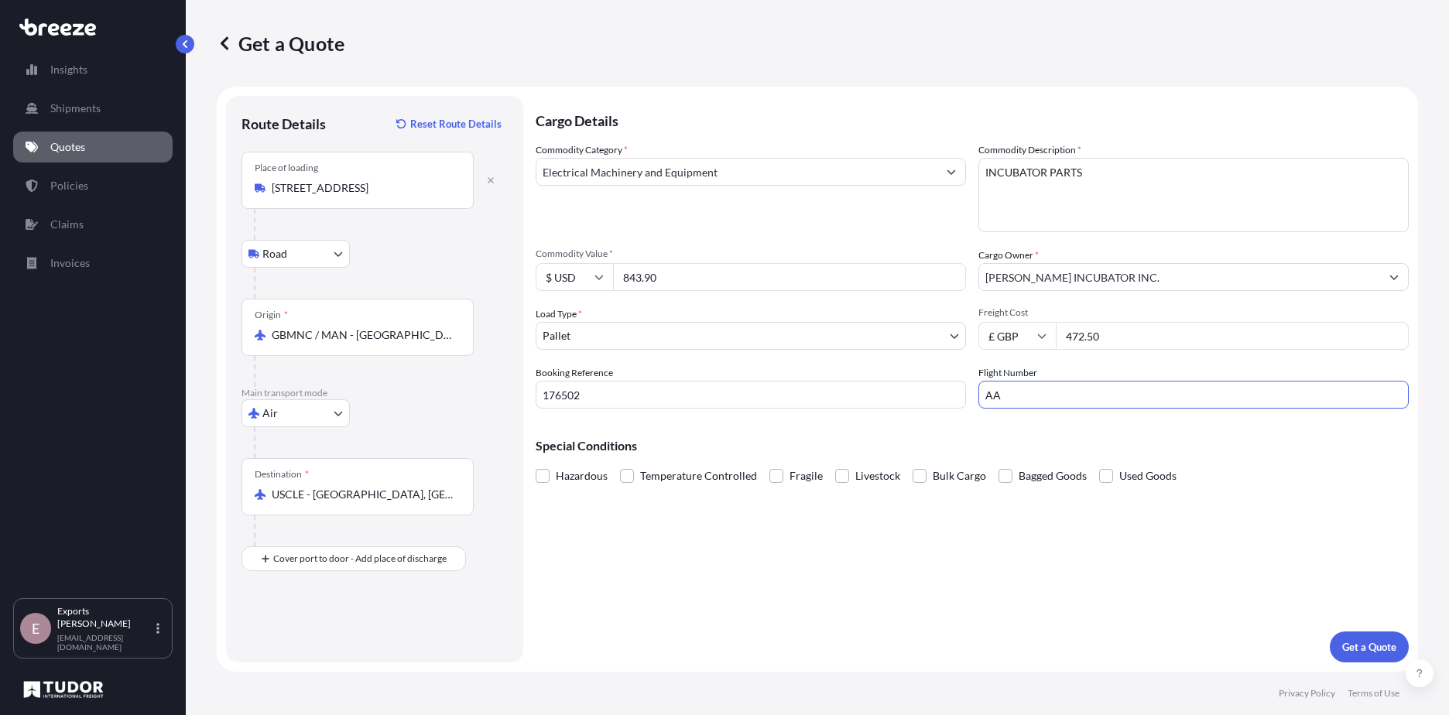
click at [1074, 394] on input "AA" at bounding box center [1193, 395] width 430 height 28
type input "AA8960"
click at [969, 550] on div "Cargo Details Commodity Category * Electrical Machinery and Equipment Commodity…" at bounding box center [972, 379] width 873 height 567
click at [1364, 649] on p "Get a Quote" at bounding box center [1369, 646] width 54 height 15
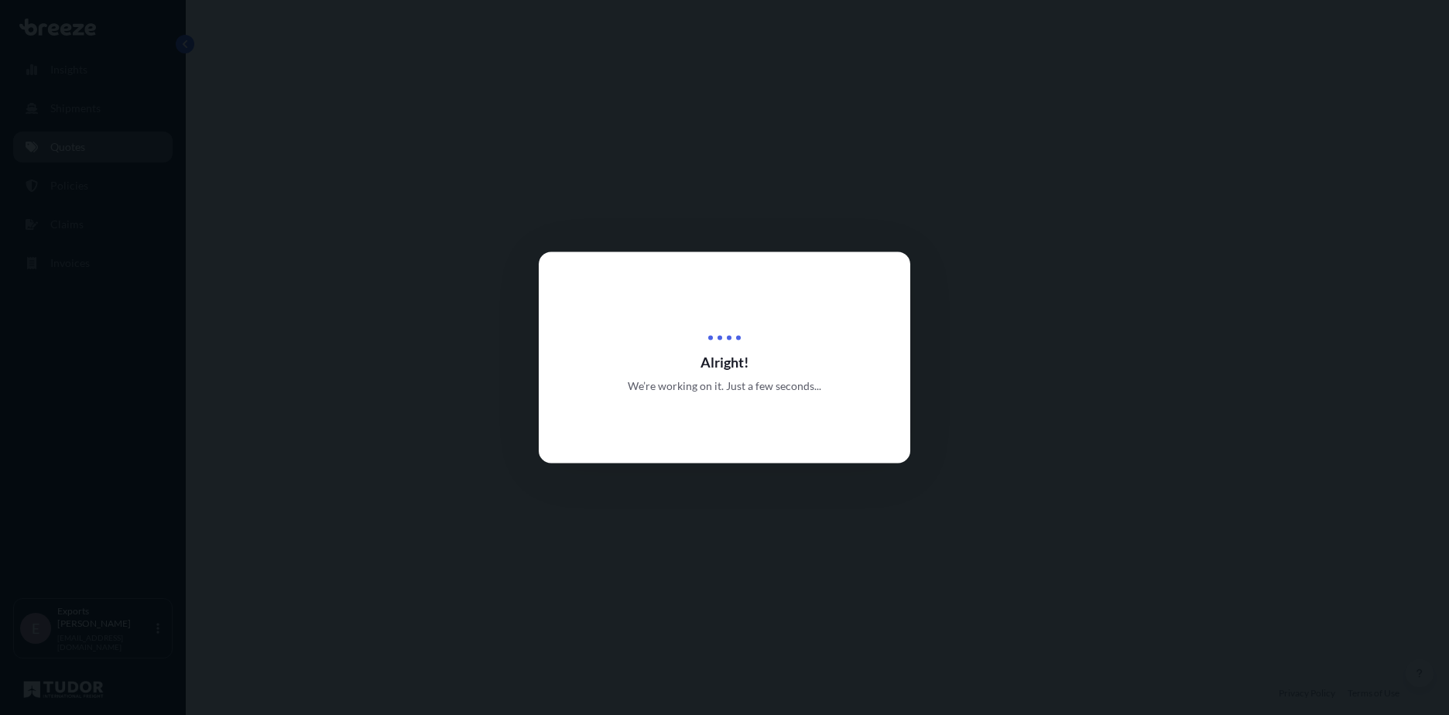
select select "Road"
select select "Air"
select select "1"
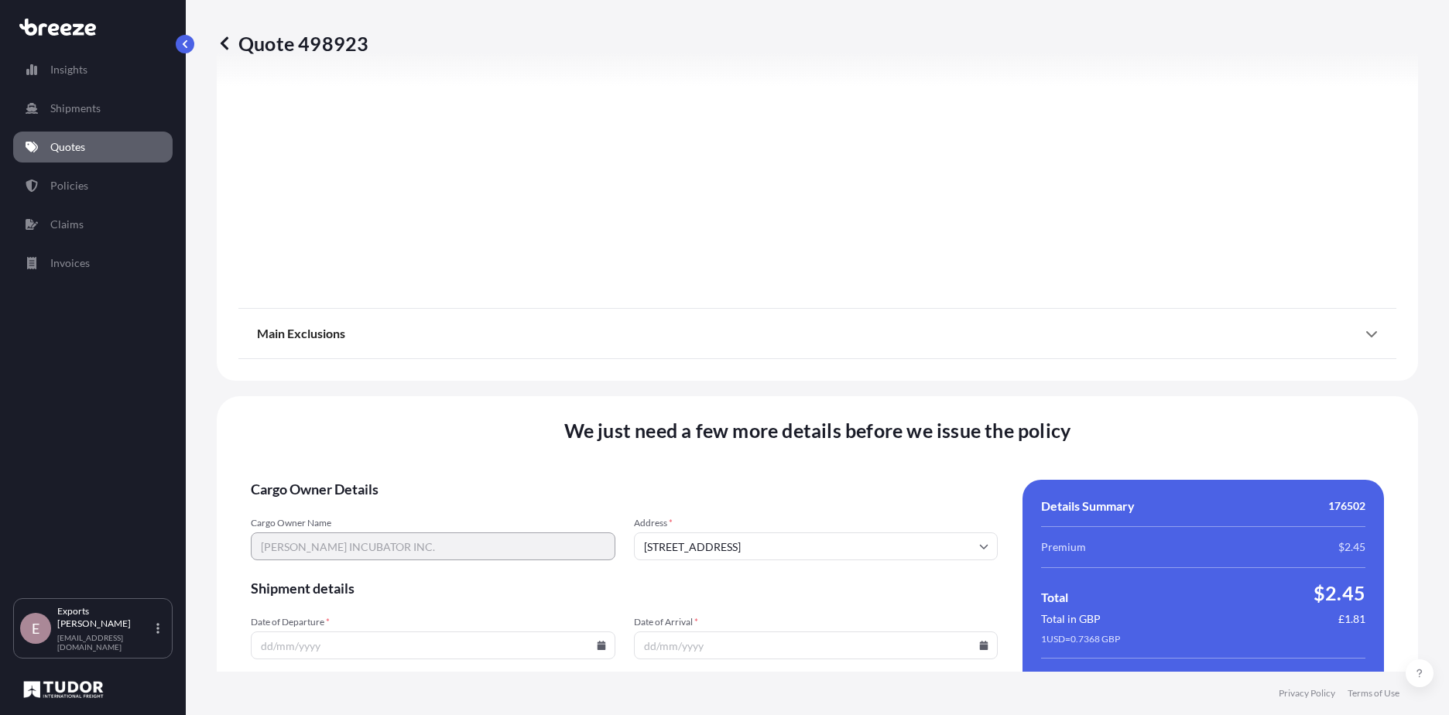
scroll to position [1865, 0]
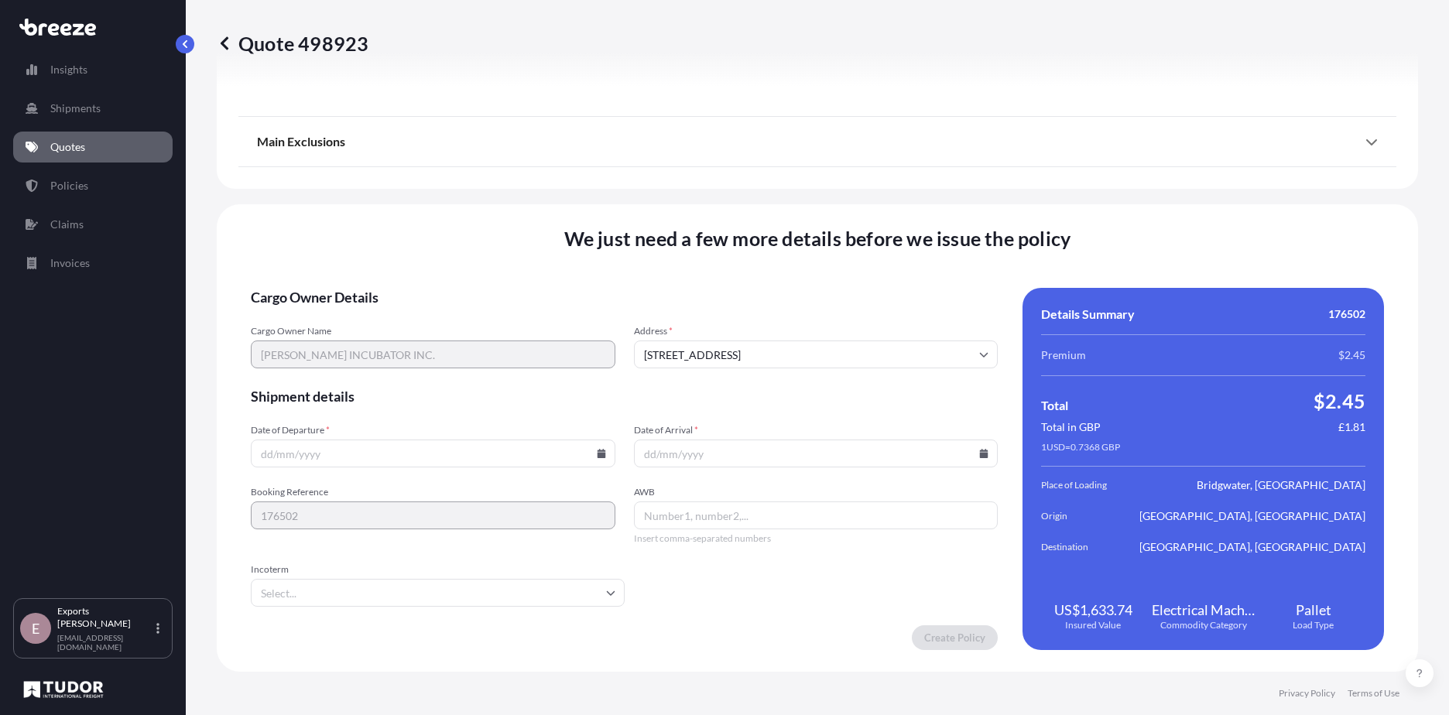
click at [442, 461] on input "Date of Departure *" at bounding box center [433, 454] width 365 height 28
click at [605, 450] on input "Date of Departure *" at bounding box center [433, 454] width 365 height 28
click at [591, 454] on input "Date of Departure *" at bounding box center [433, 454] width 365 height 28
click at [597, 453] on icon at bounding box center [601, 453] width 9 height 9
click at [505, 287] on button "13" at bounding box center [503, 286] width 25 height 25
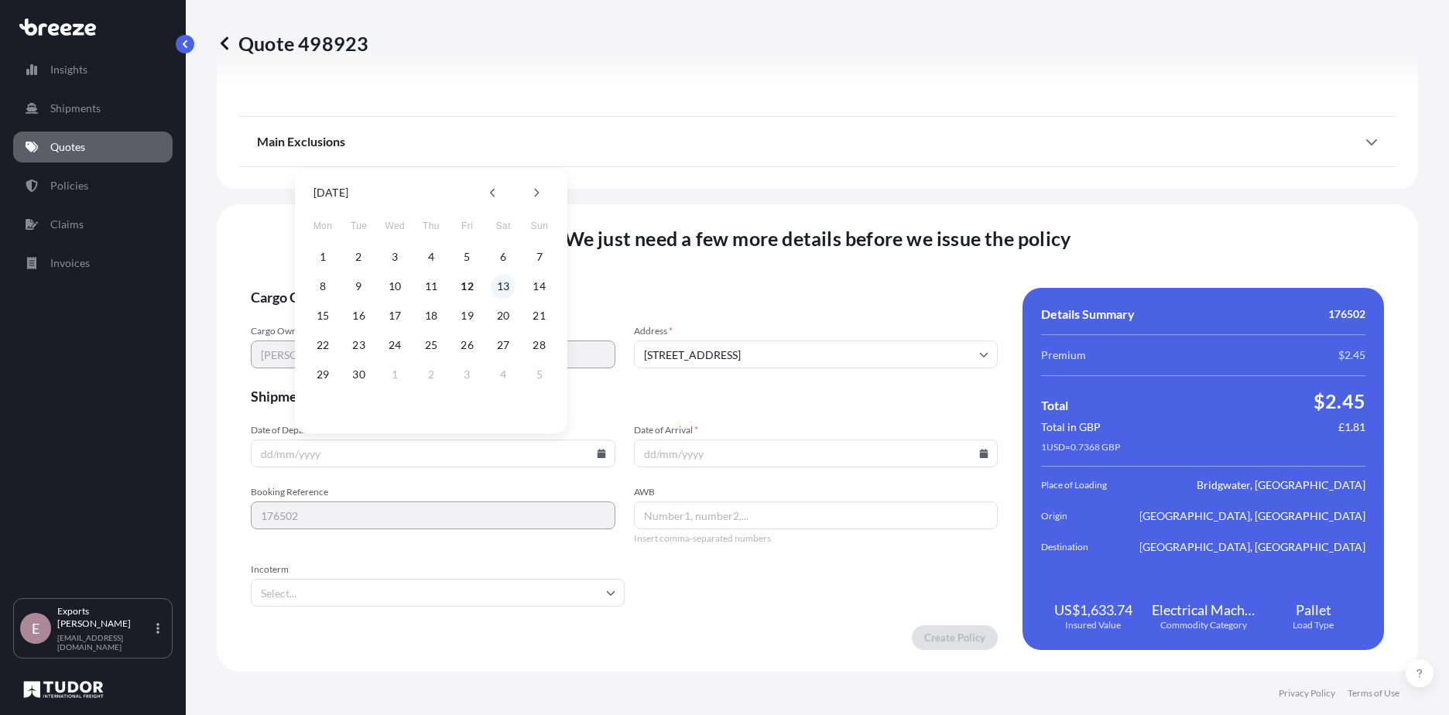
type input "[DATE]"
click at [721, 452] on input "Date of Arrival *" at bounding box center [816, 454] width 365 height 28
drag, startPoint x: 978, startPoint y: 445, endPoint x: 991, endPoint y: 443, distance: 14.0
click at [984, 443] on input "Date of Arrival *" at bounding box center [816, 454] width 365 height 28
click at [962, 449] on input "Date of Arrival *" at bounding box center [816, 454] width 365 height 28
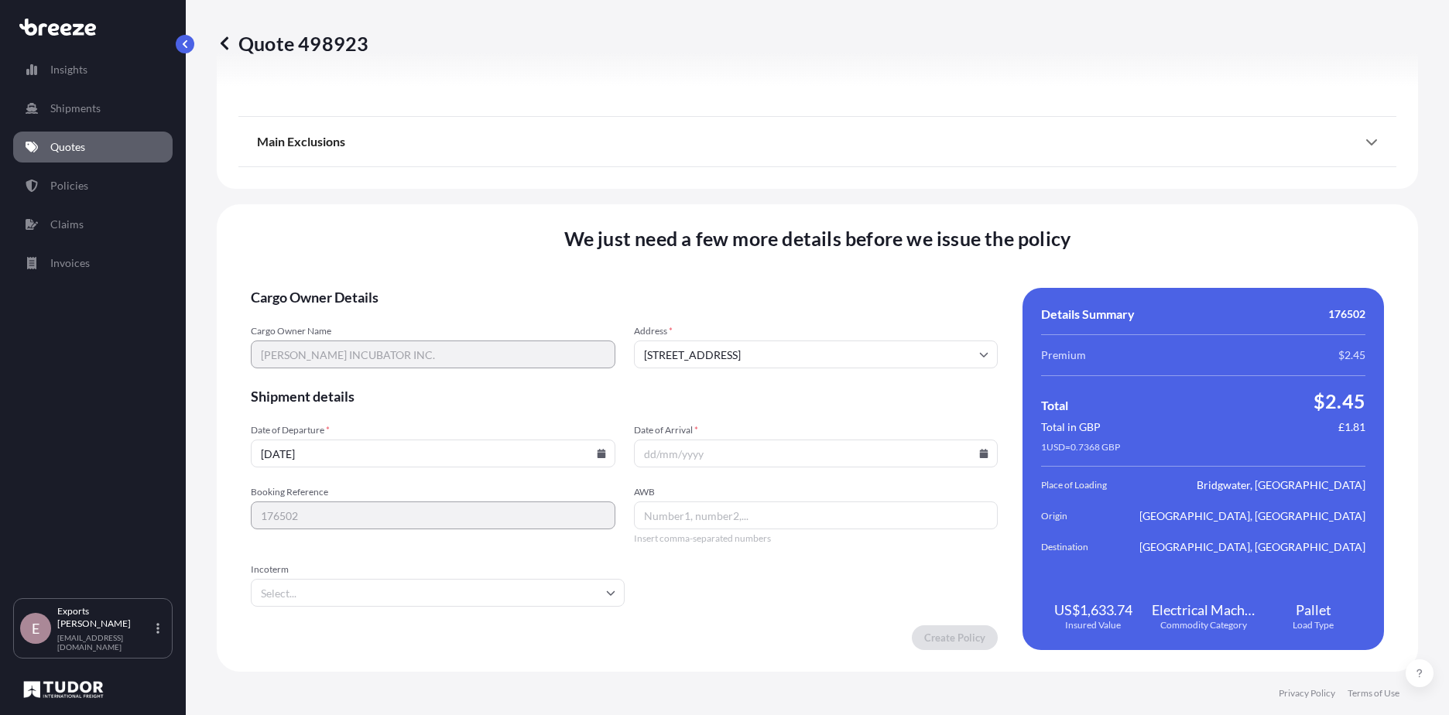
click at [981, 457] on input "Date of Arrival *" at bounding box center [816, 454] width 365 height 28
click at [980, 457] on icon at bounding box center [984, 453] width 9 height 9
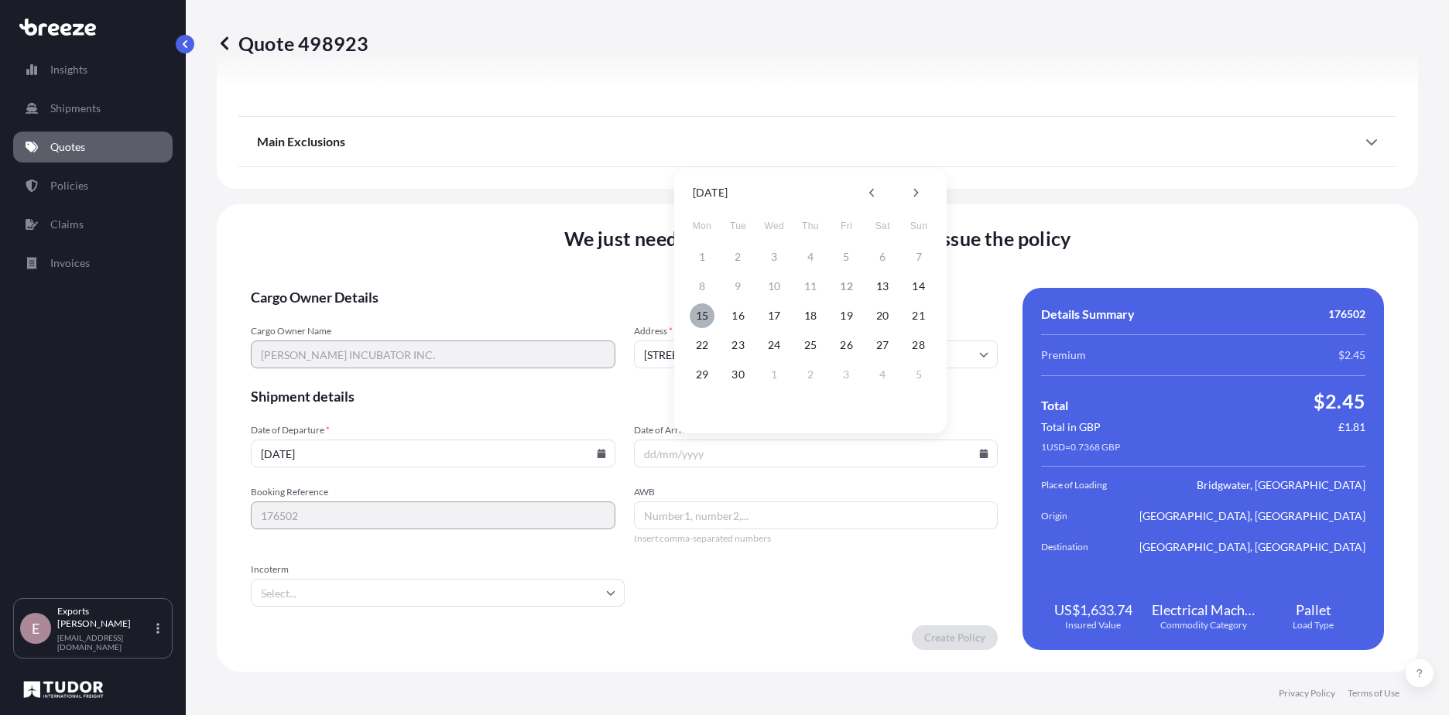
click at [698, 319] on button "15" at bounding box center [702, 315] width 25 height 25
type input "[DATE]"
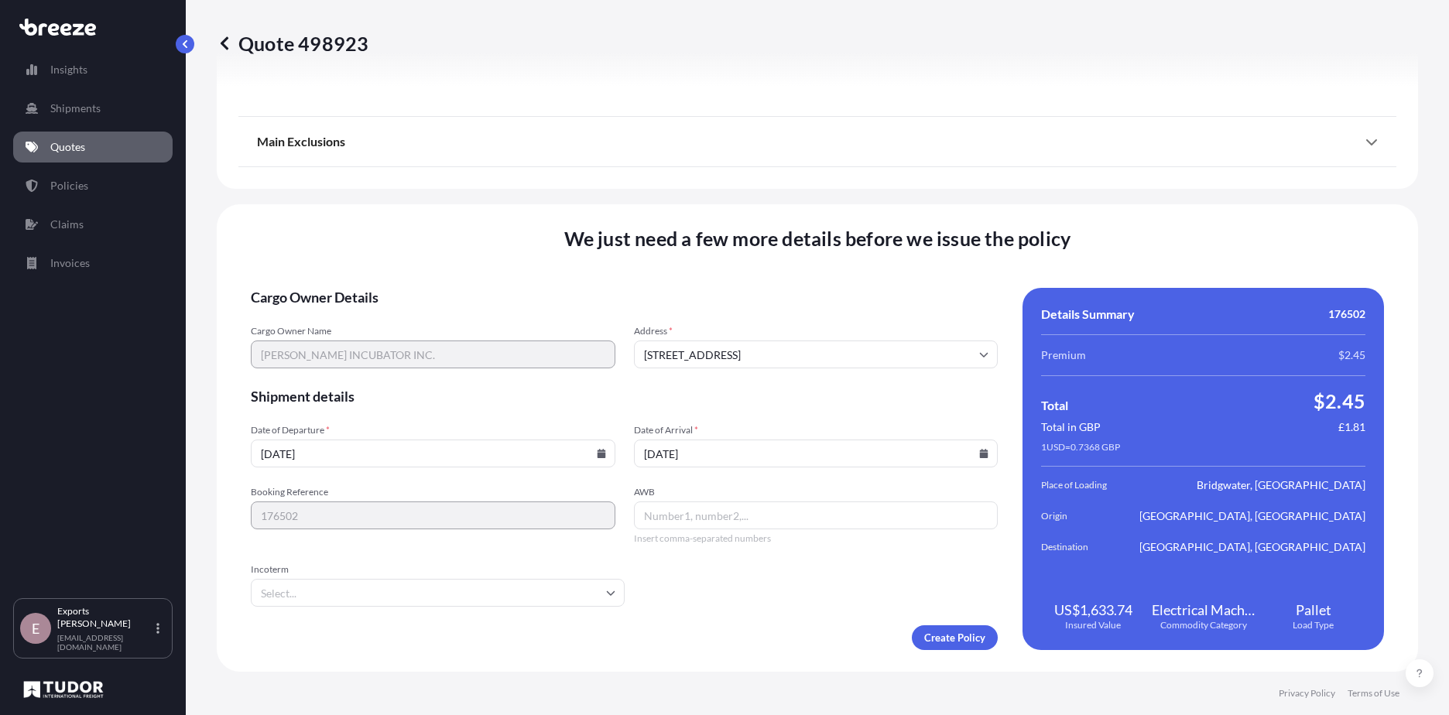
click at [661, 517] on input "AWB" at bounding box center [816, 516] width 365 height 28
type input "1"
type input "00131283792"
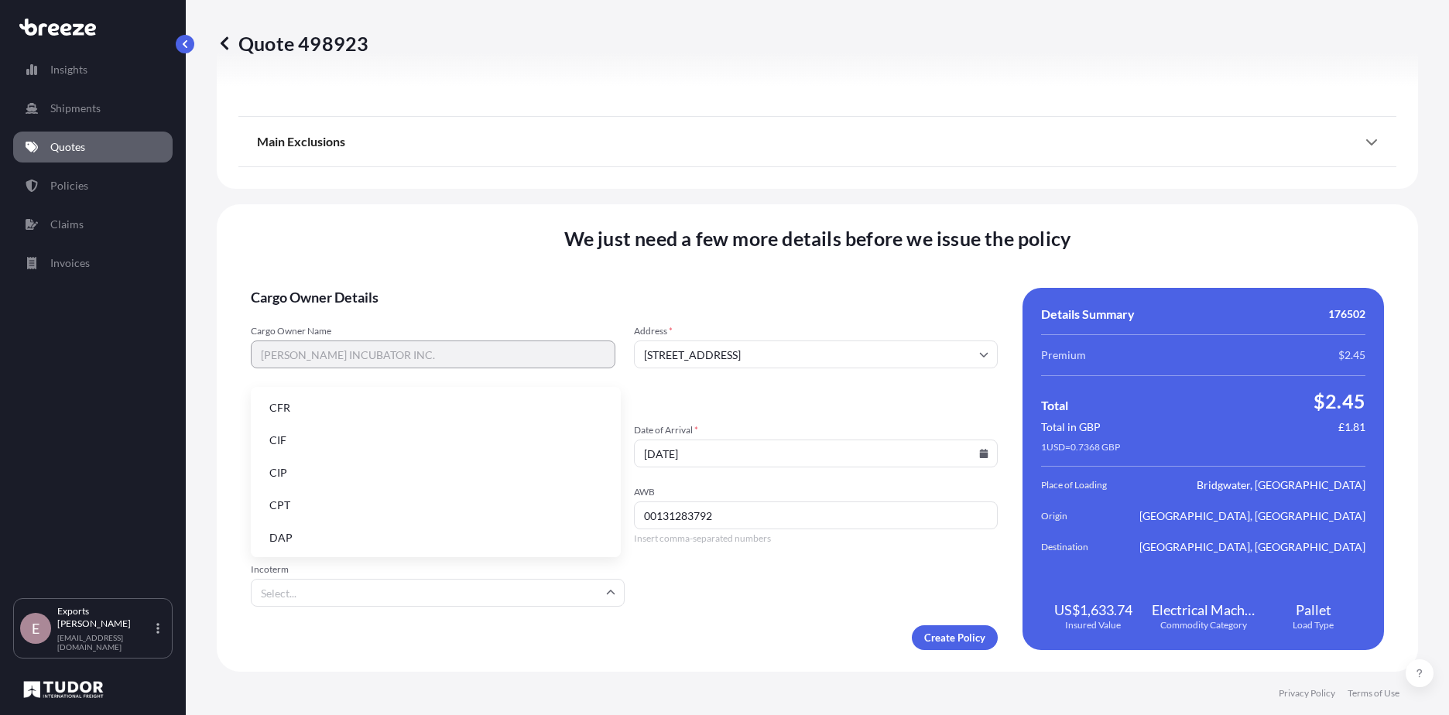
click at [591, 587] on input "Incoterm" at bounding box center [438, 593] width 374 height 28
click at [313, 414] on li "CFR" at bounding box center [436, 407] width 358 height 29
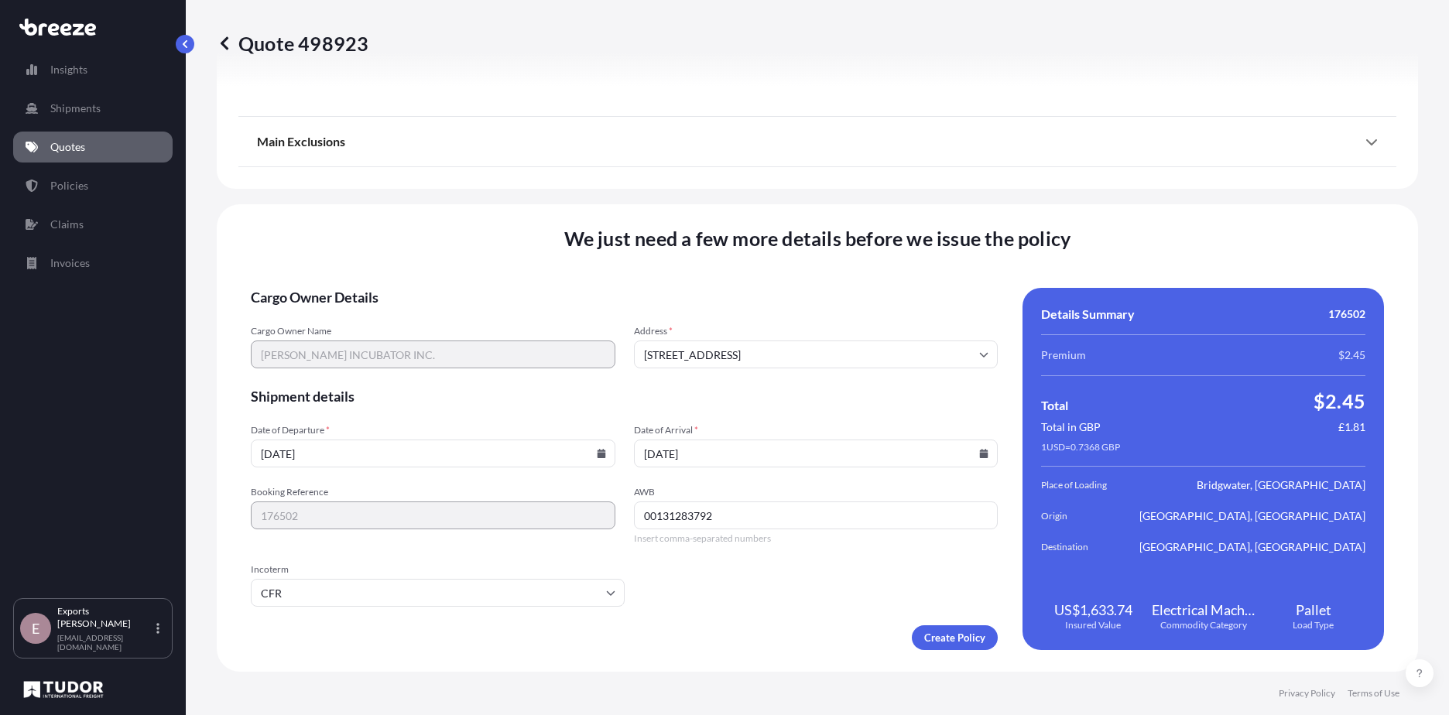
click at [348, 595] on input "CFR" at bounding box center [438, 593] width 374 height 28
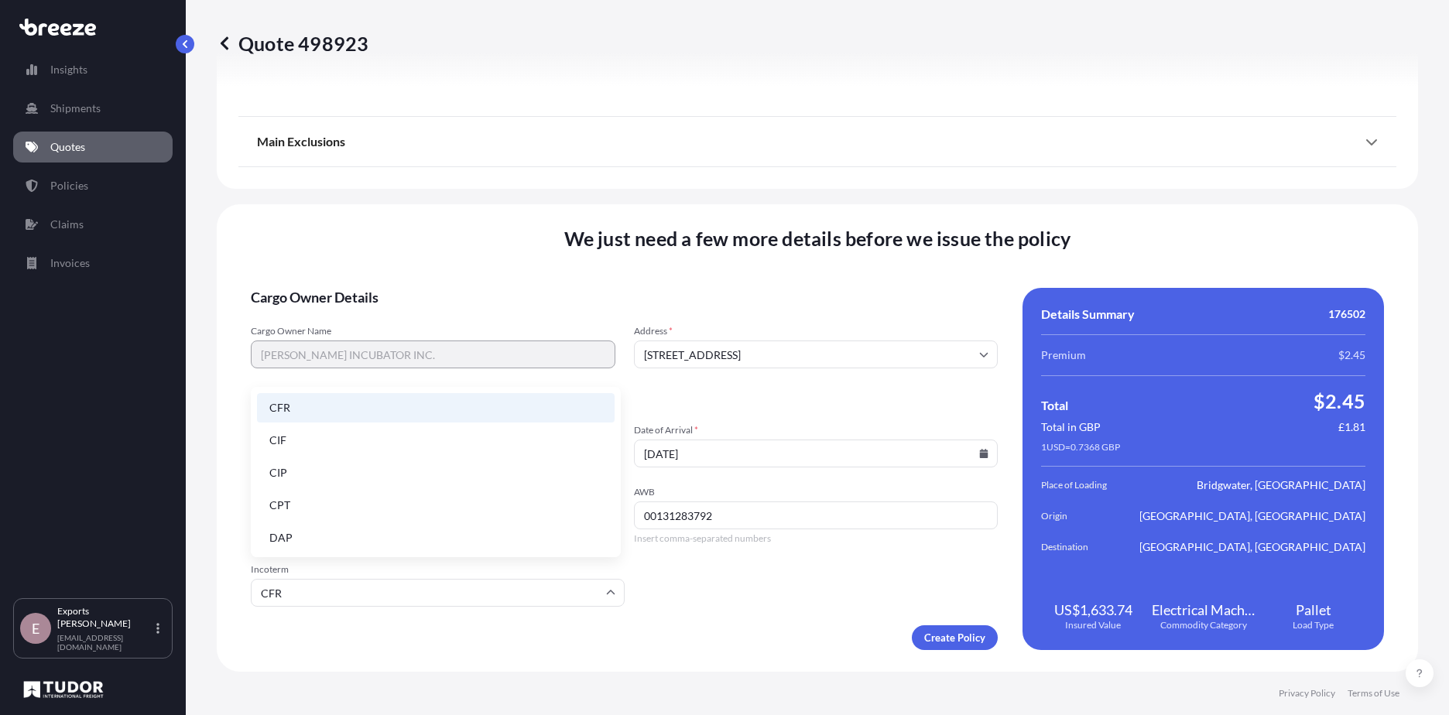
click at [303, 476] on li "CIP" at bounding box center [436, 472] width 358 height 29
type input "CIP"
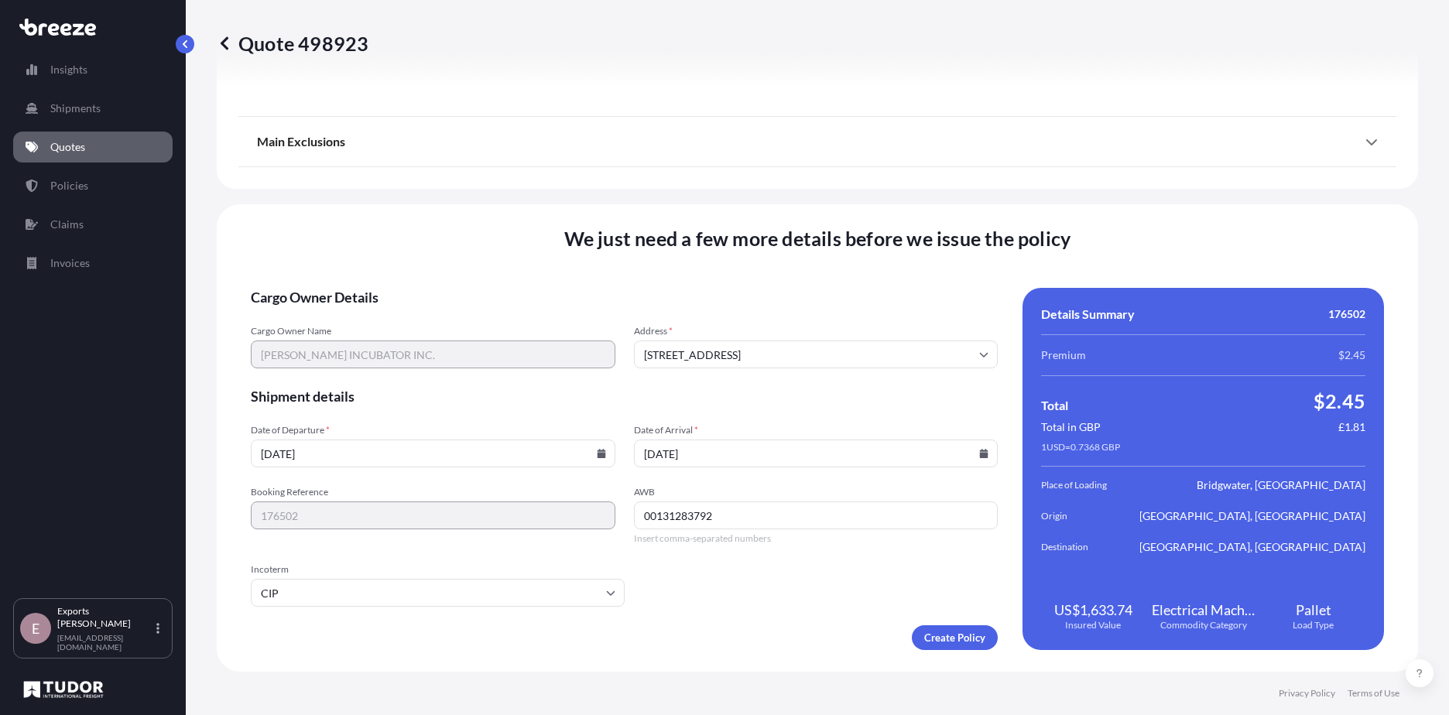
drag, startPoint x: 772, startPoint y: 613, endPoint x: 820, endPoint y: 612, distance: 47.2
click at [773, 613] on form "Cargo Owner Details Cargo Owner Name [PERSON_NAME] INCUBATOR INC. Address * [GE…" at bounding box center [624, 469] width 747 height 362
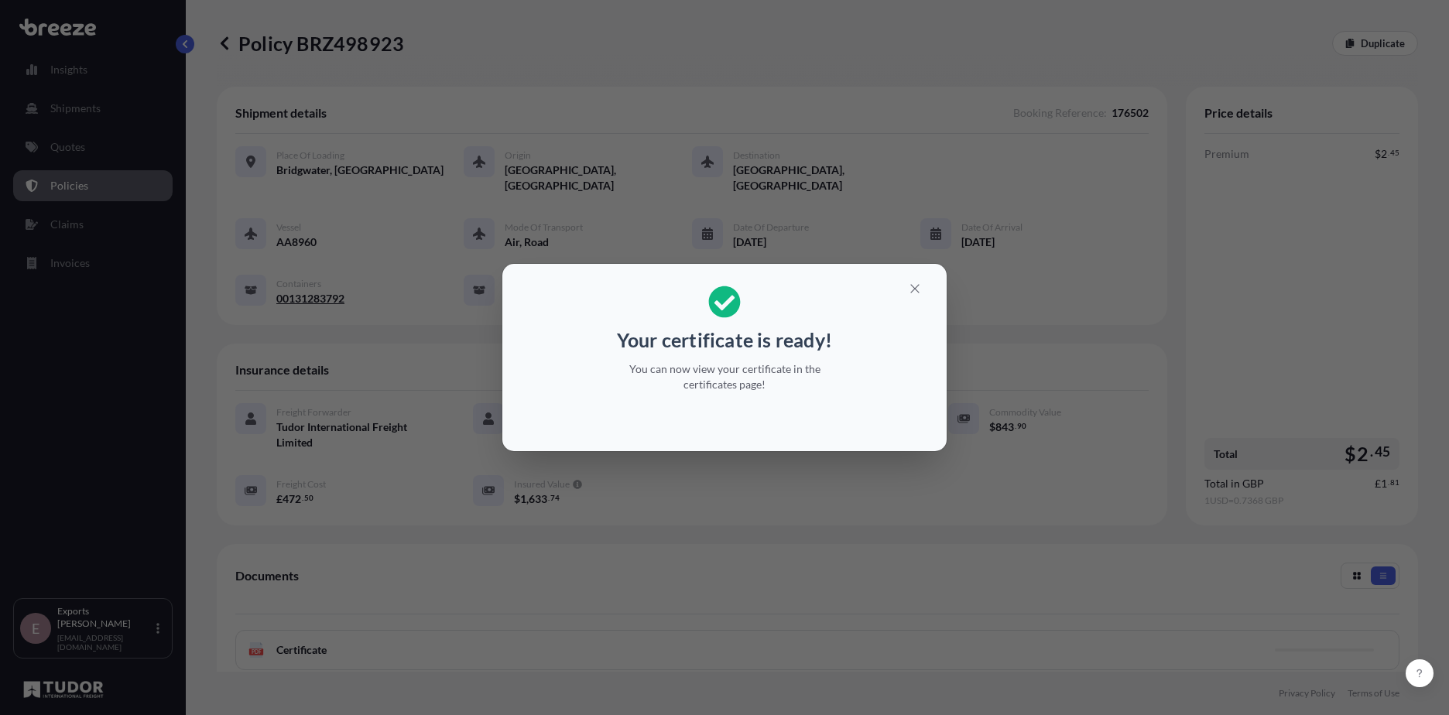
click at [687, 577] on div "Your certificate is ready! You can now view your certificate in the certificate…" at bounding box center [724, 357] width 1449 height 715
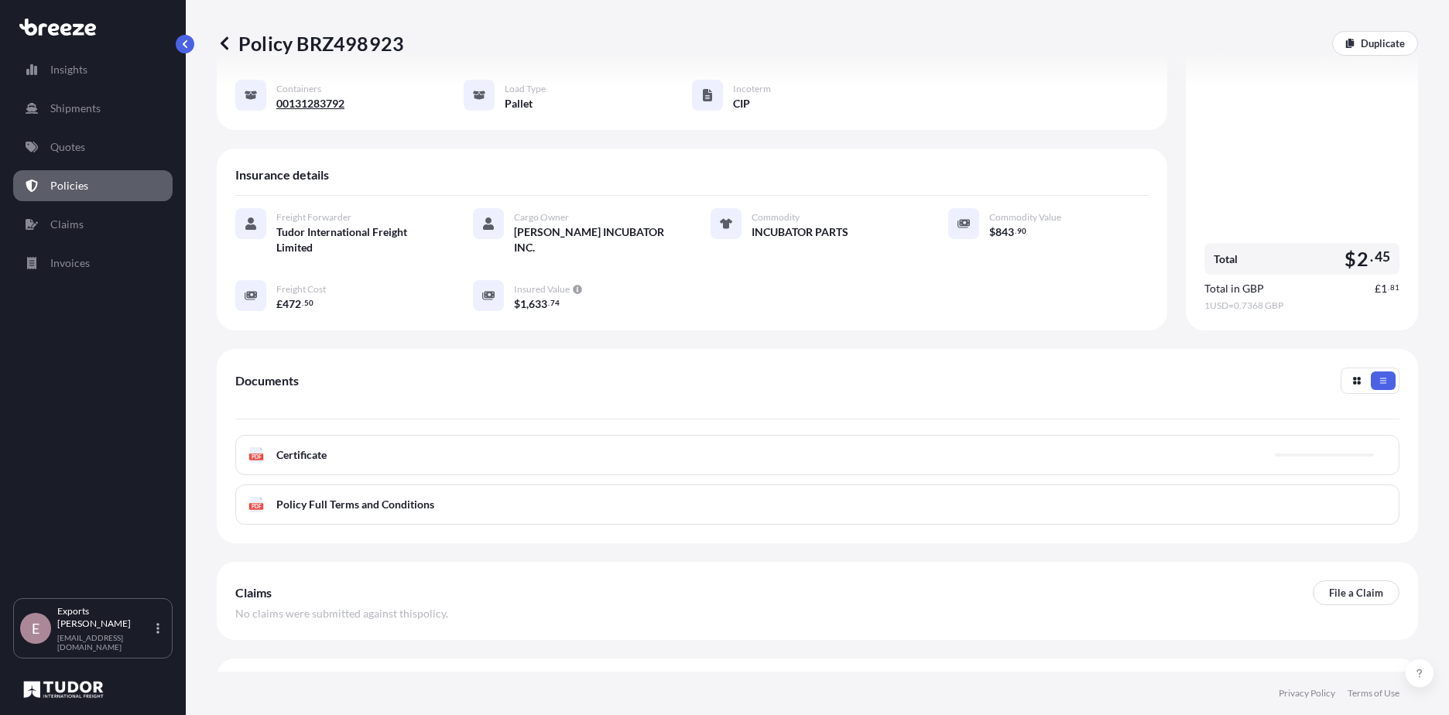
scroll to position [216, 0]
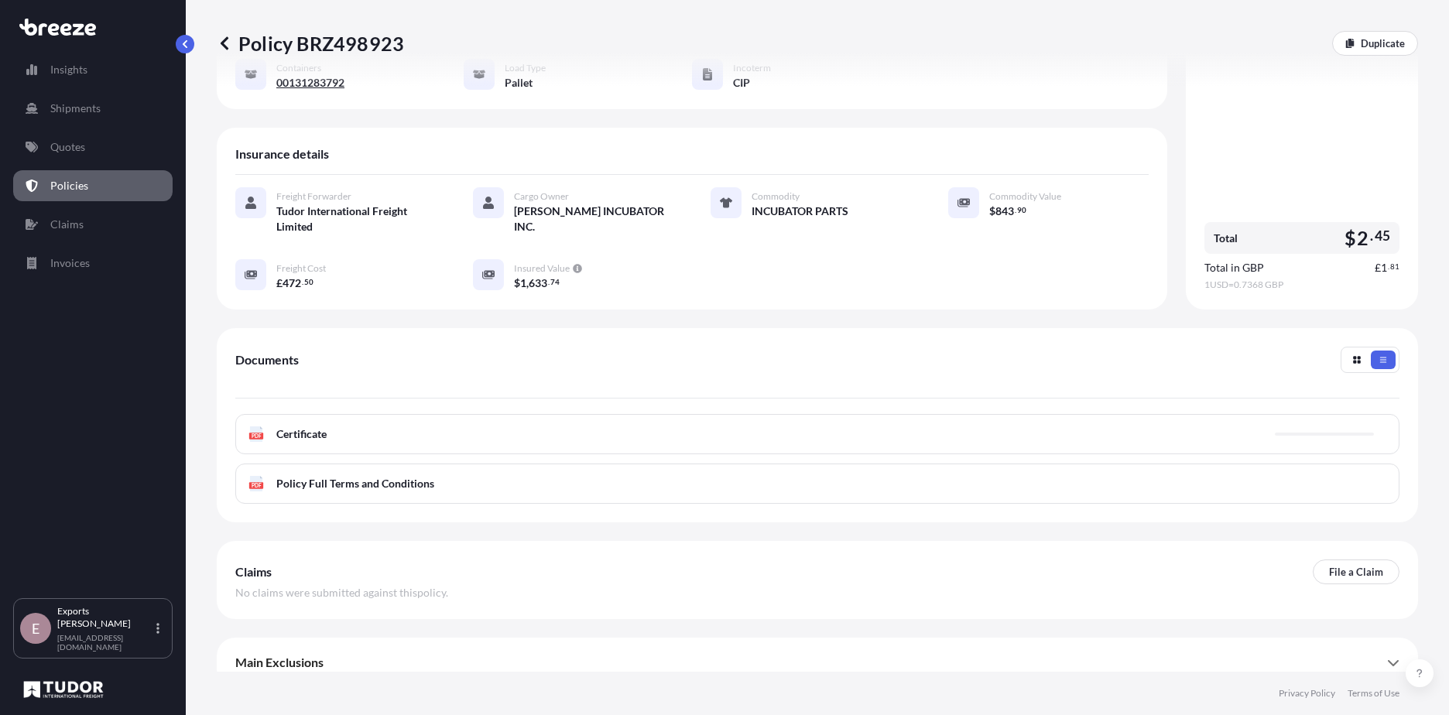
click at [476, 428] on div "PDF Certificate" at bounding box center [817, 434] width 1164 height 40
click at [471, 414] on div "PDF Certificate" at bounding box center [817, 434] width 1164 height 40
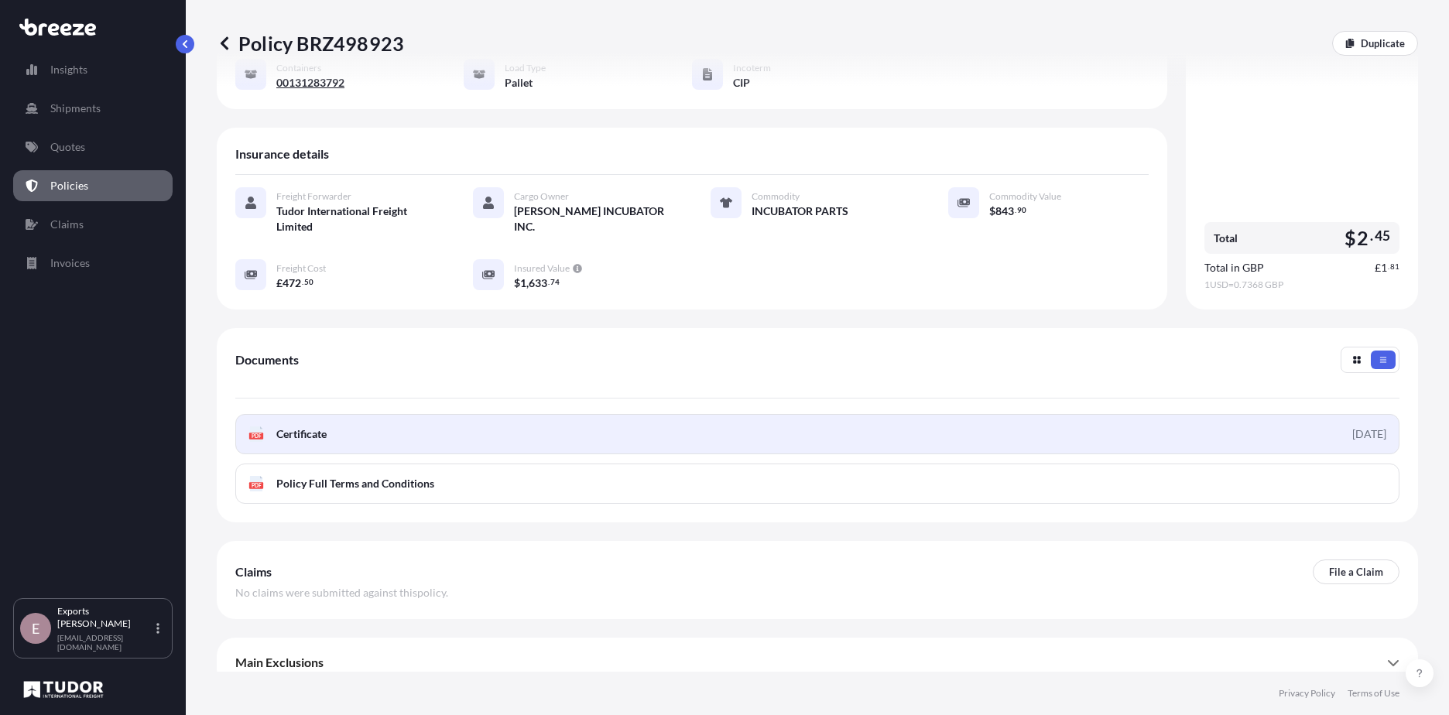
click at [395, 414] on link "PDF Certificate [DATE]" at bounding box center [817, 434] width 1164 height 40
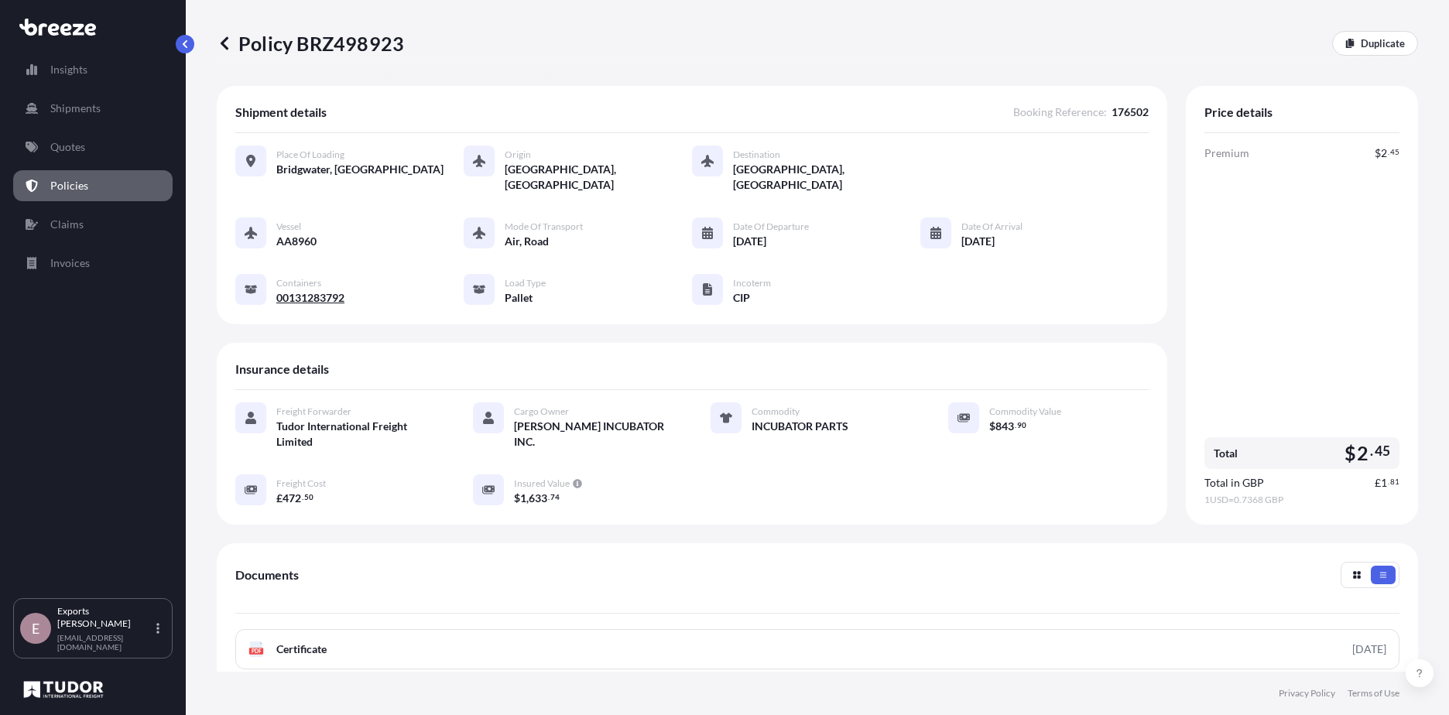
scroll to position [0, 0]
click at [593, 95] on div "Shipment details Booking Reference : 176502 Place of Loading Bridgwater, [GEOGR…" at bounding box center [692, 206] width 950 height 238
